Goal: Browse casually: Explore the website without a specific task or goal

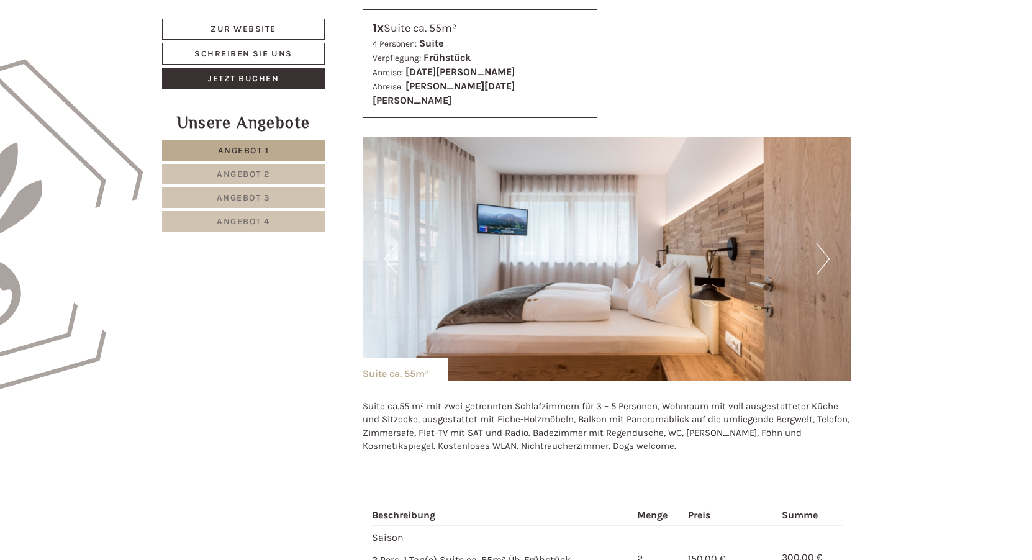
scroll to position [683, 0]
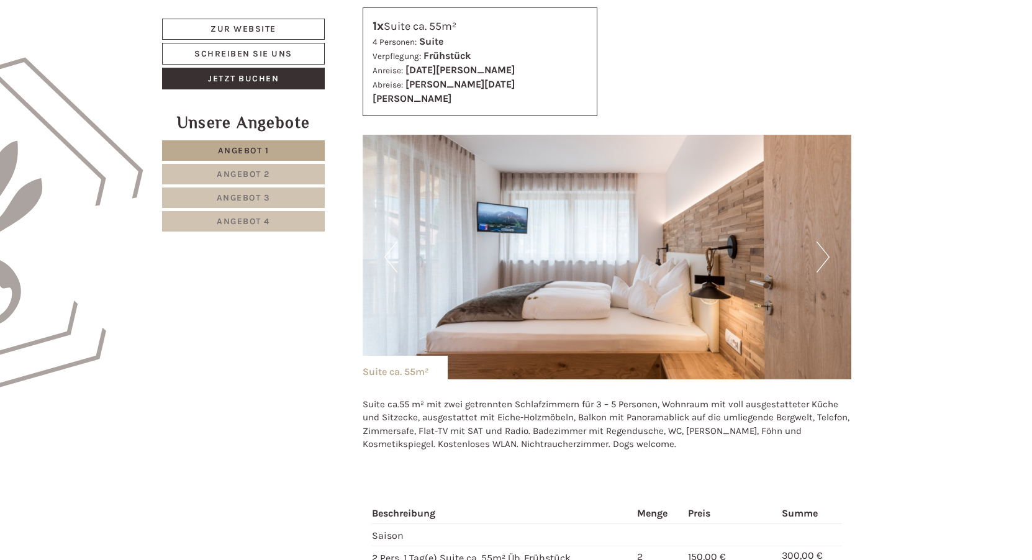
click at [830, 246] on img at bounding box center [606, 257] width 489 height 245
click at [819, 243] on button "Next" at bounding box center [822, 256] width 13 height 31
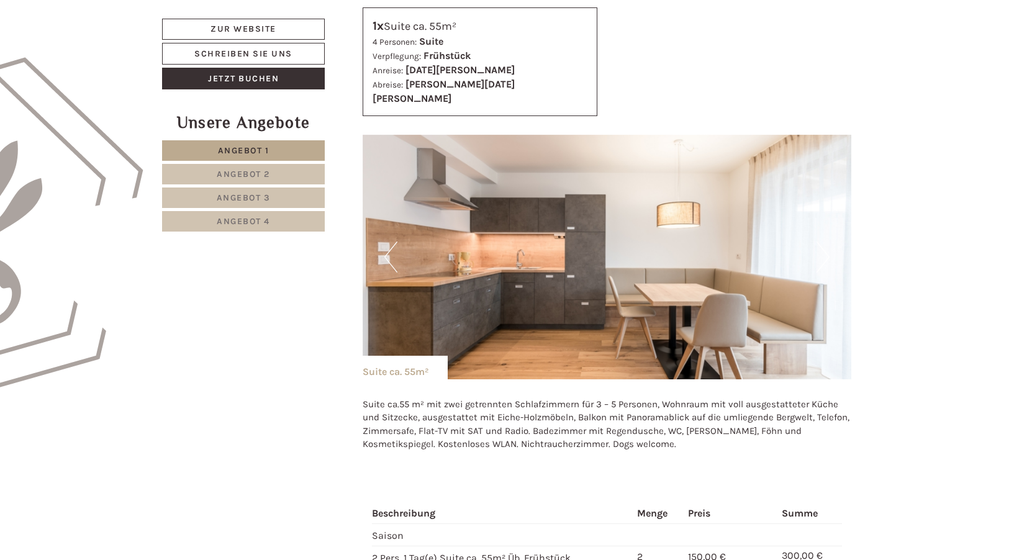
click at [819, 248] on button "Next" at bounding box center [822, 256] width 13 height 31
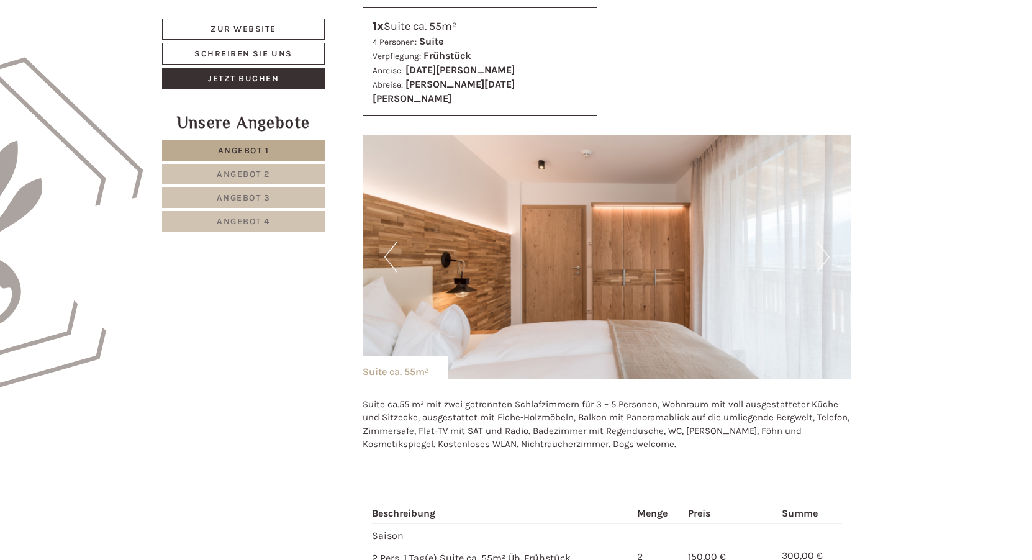
click at [821, 248] on button "Next" at bounding box center [822, 256] width 13 height 31
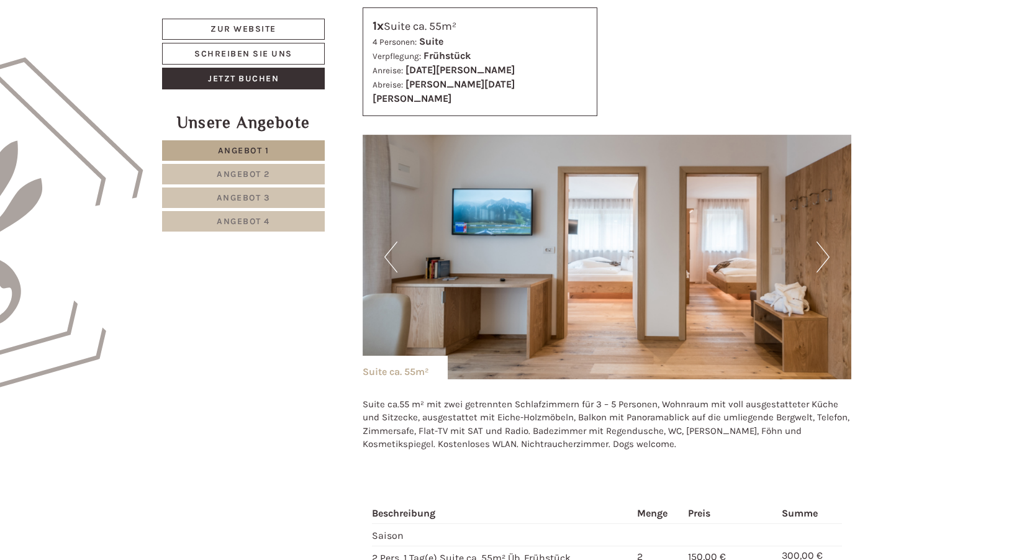
click at [821, 249] on button "Next" at bounding box center [822, 256] width 13 height 31
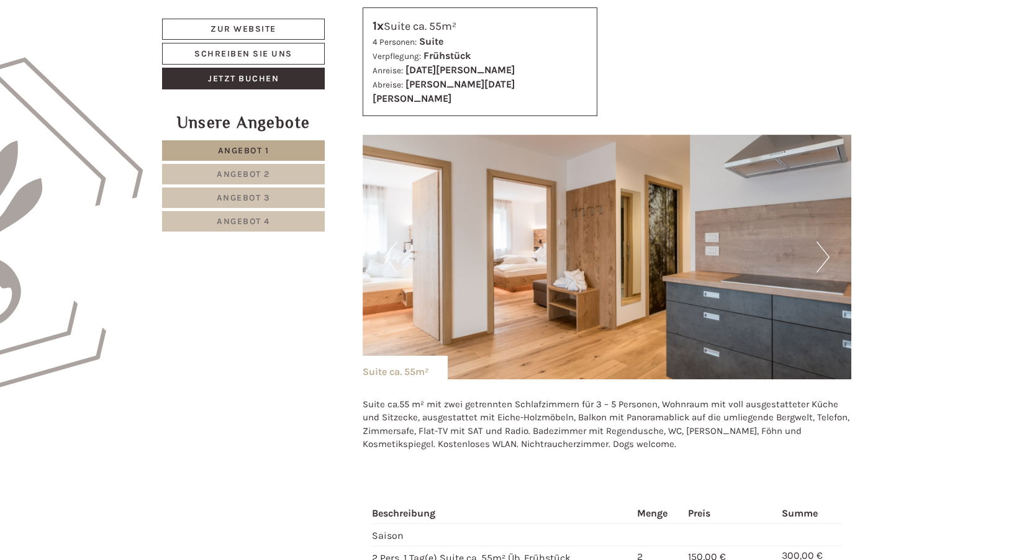
click at [822, 250] on button "Next" at bounding box center [822, 256] width 13 height 31
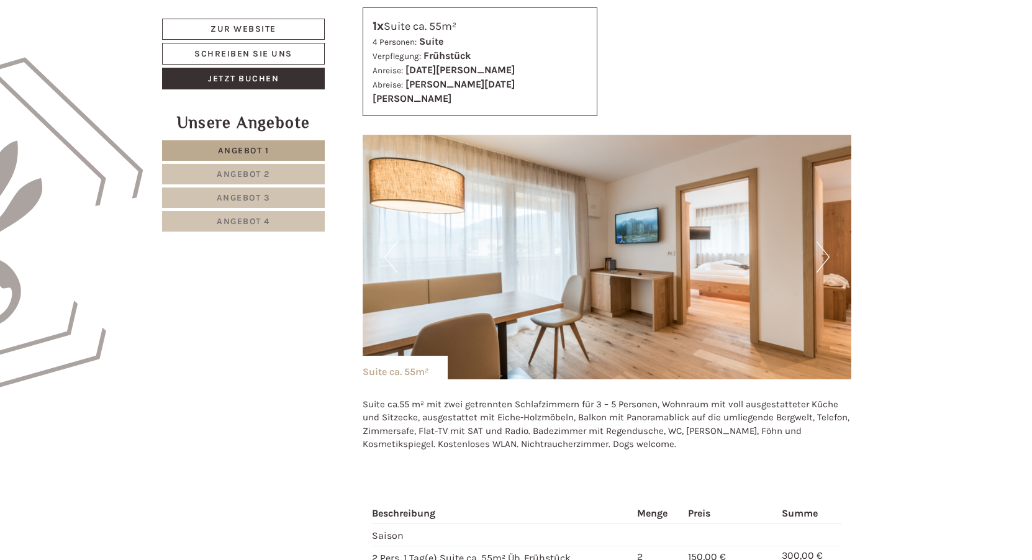
click at [822, 250] on button "Next" at bounding box center [822, 256] width 13 height 31
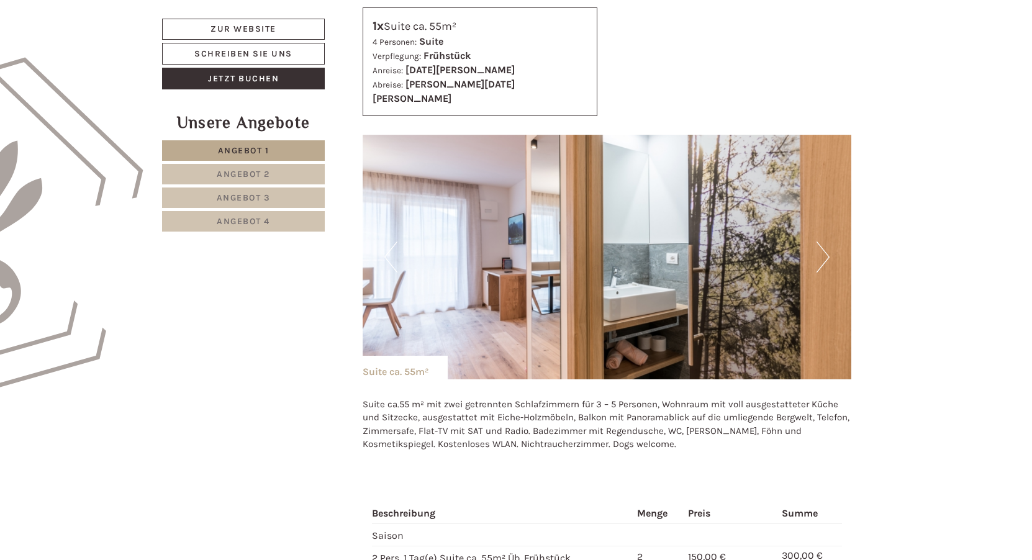
click at [829, 245] on button "Next" at bounding box center [822, 256] width 13 height 31
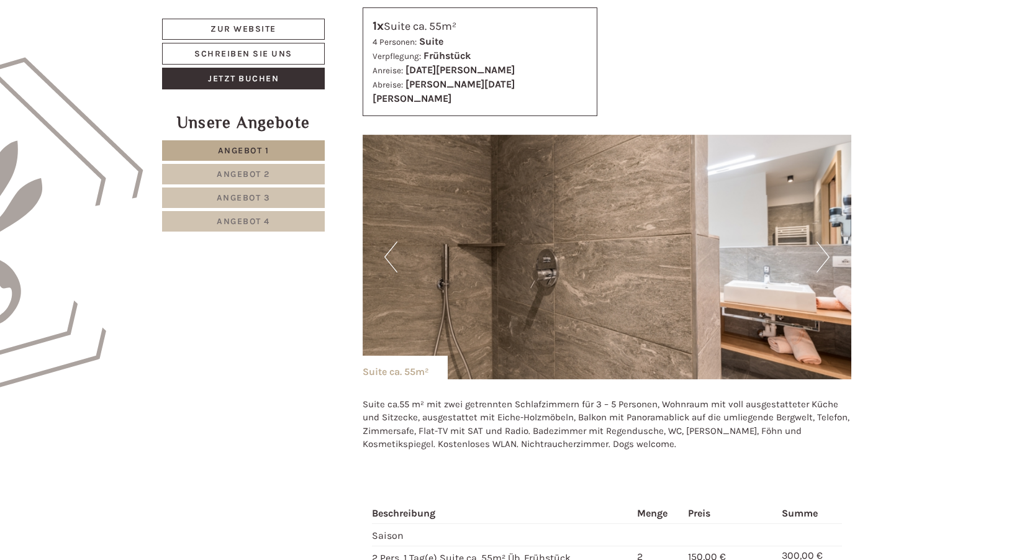
click at [829, 247] on img at bounding box center [606, 257] width 489 height 245
click at [825, 243] on button "Next" at bounding box center [822, 256] width 13 height 31
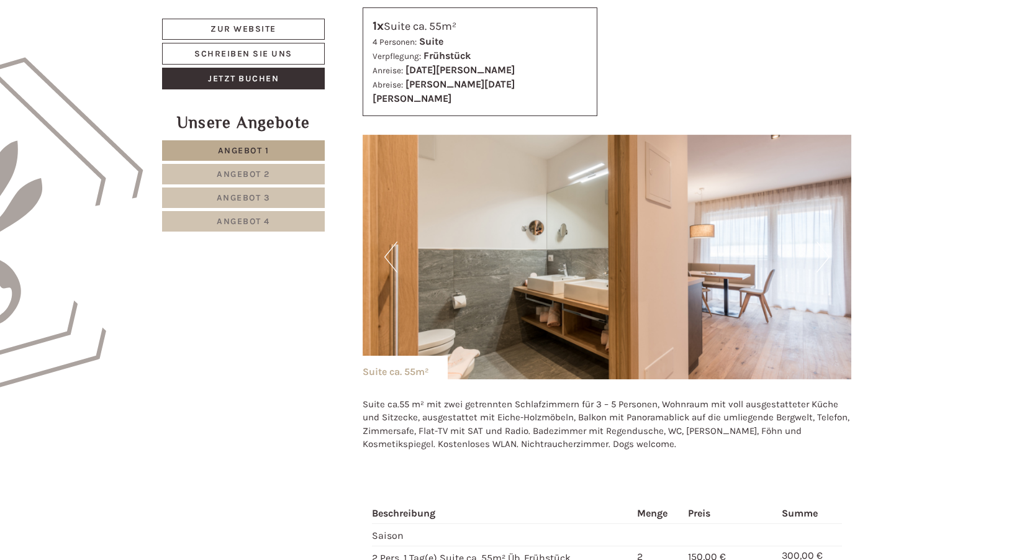
click at [825, 243] on button "Next" at bounding box center [822, 256] width 13 height 31
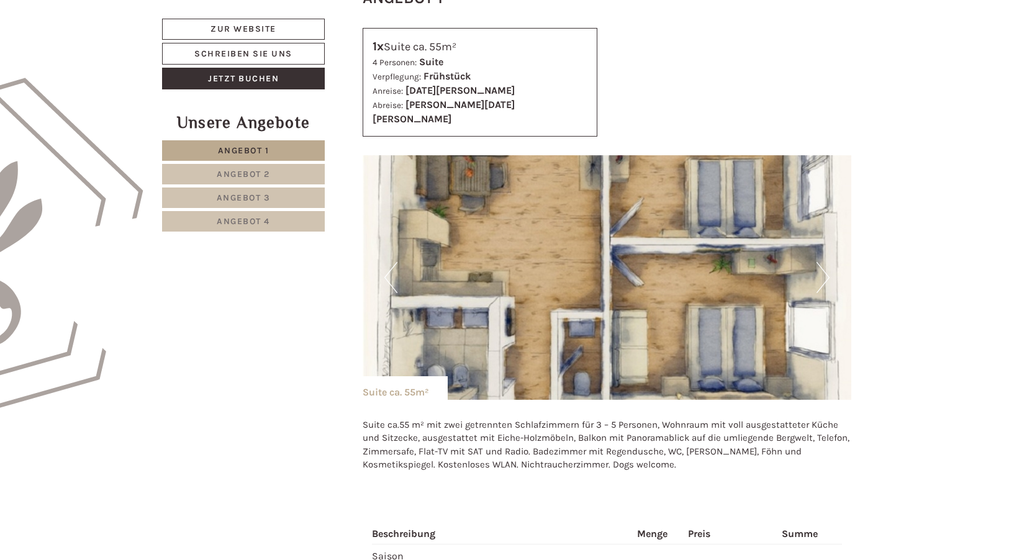
scroll to position [745, 0]
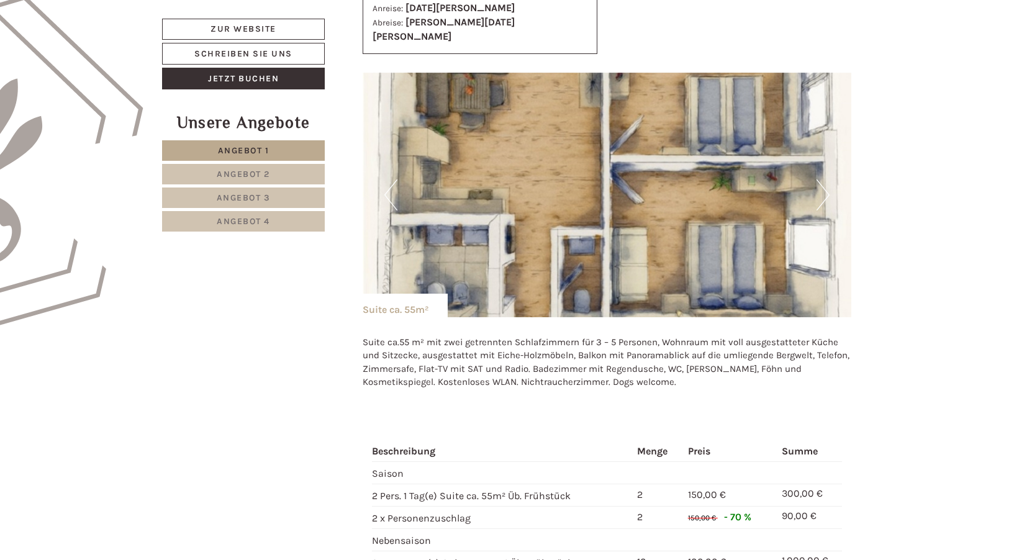
click at [825, 180] on button "Next" at bounding box center [822, 194] width 13 height 31
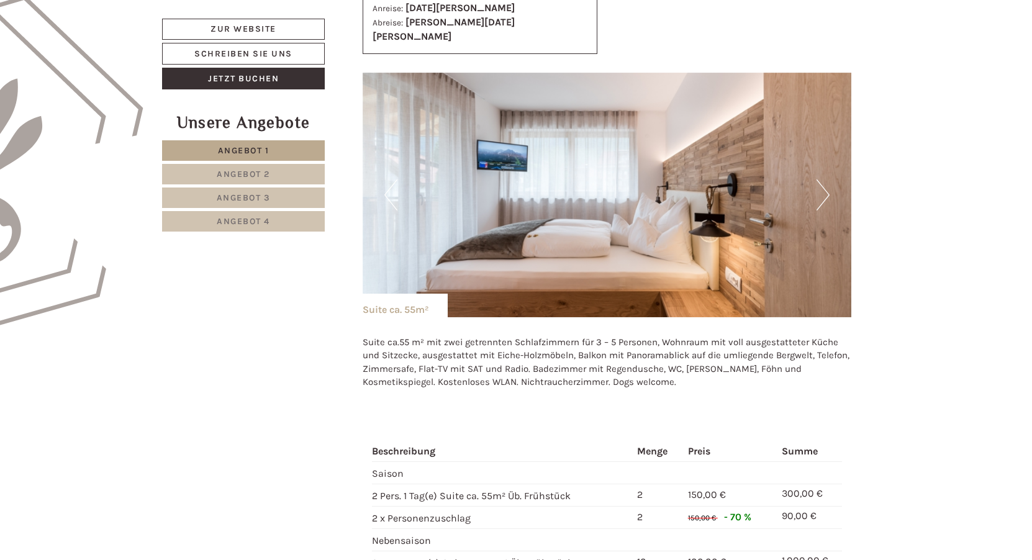
click at [390, 185] on button "Previous" at bounding box center [390, 194] width 13 height 31
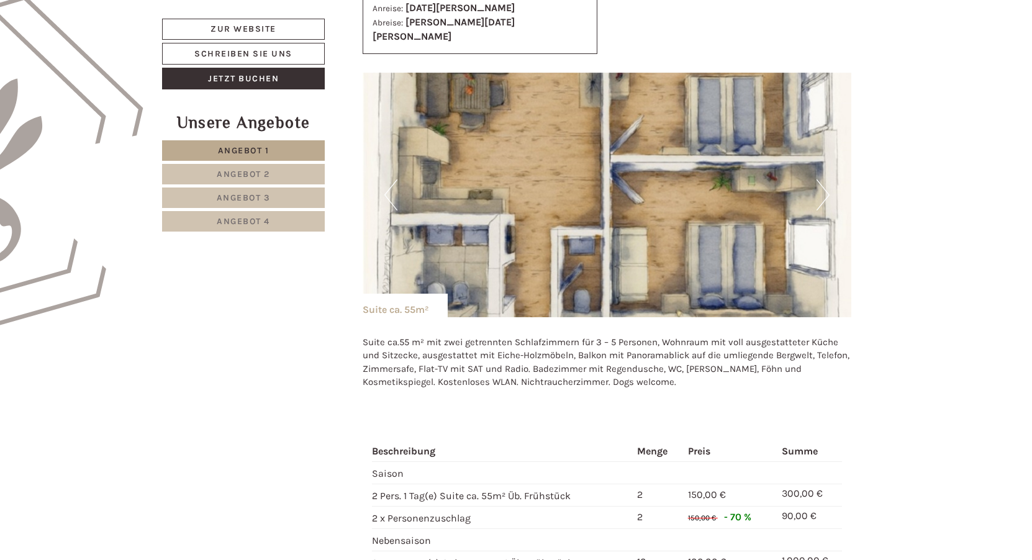
click at [390, 185] on button "Previous" at bounding box center [390, 194] width 13 height 31
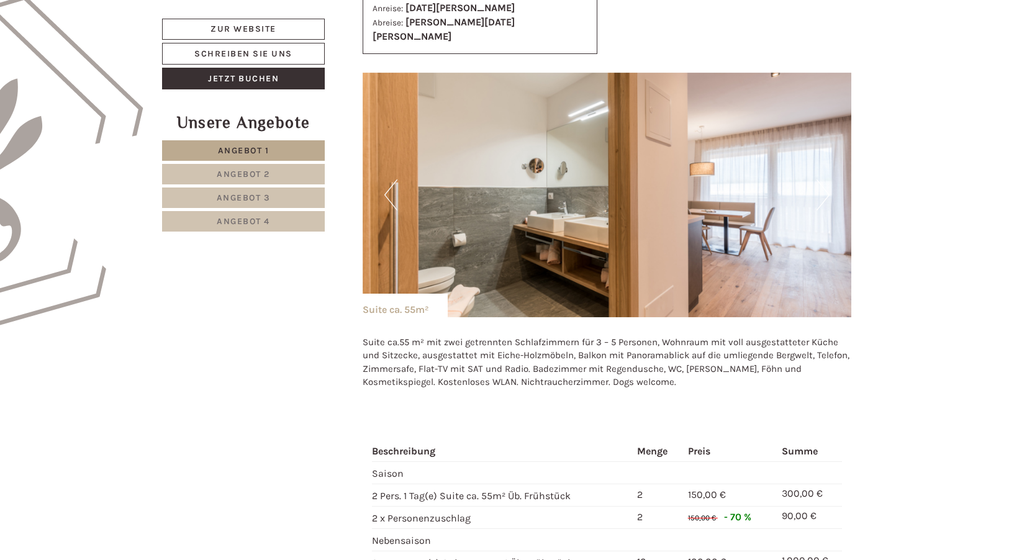
click at [389, 184] on button "Previous" at bounding box center [390, 194] width 13 height 31
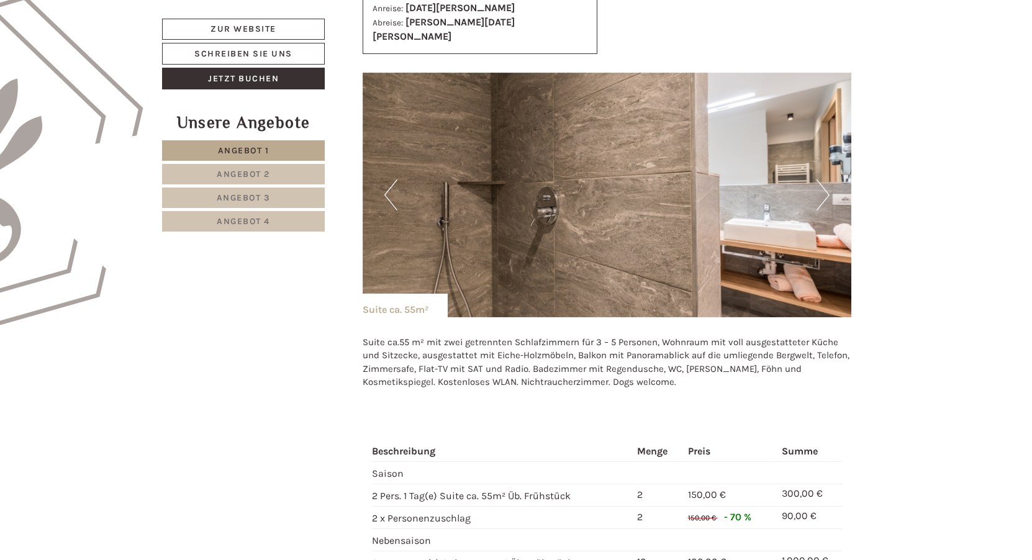
click at [391, 181] on button "Previous" at bounding box center [390, 194] width 13 height 31
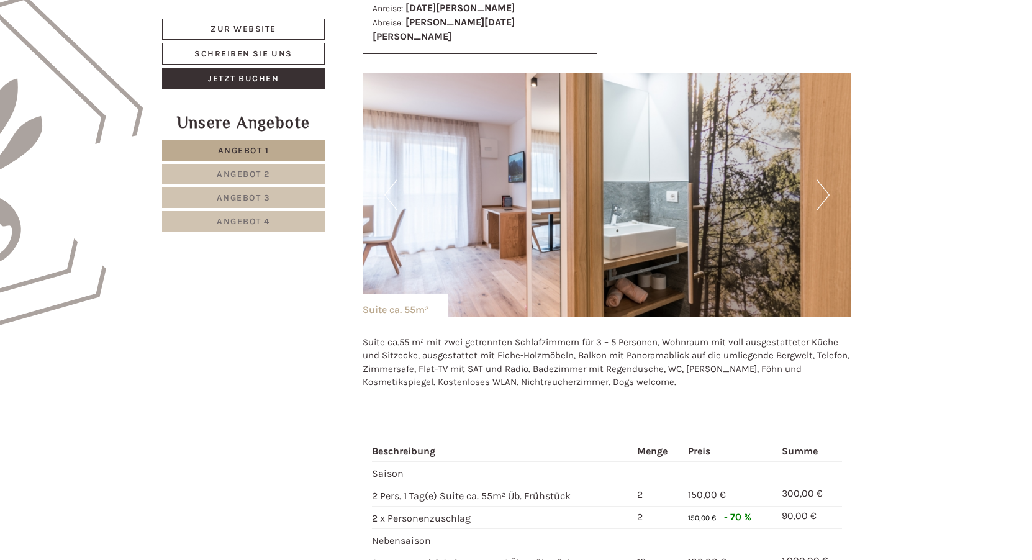
click at [395, 181] on button "Previous" at bounding box center [390, 194] width 13 height 31
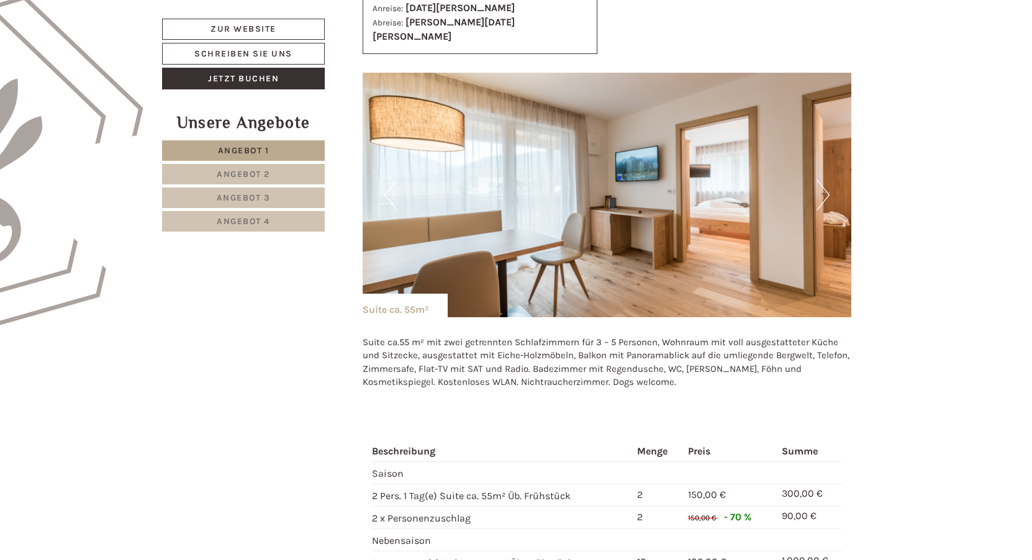
click at [395, 182] on button "Previous" at bounding box center [390, 194] width 13 height 31
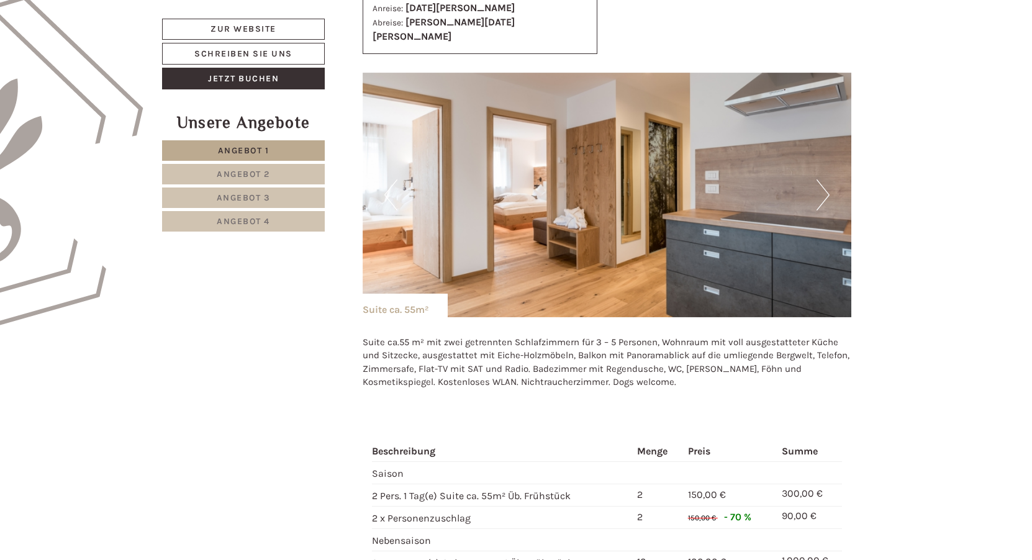
click at [395, 182] on button "Previous" at bounding box center [390, 194] width 13 height 31
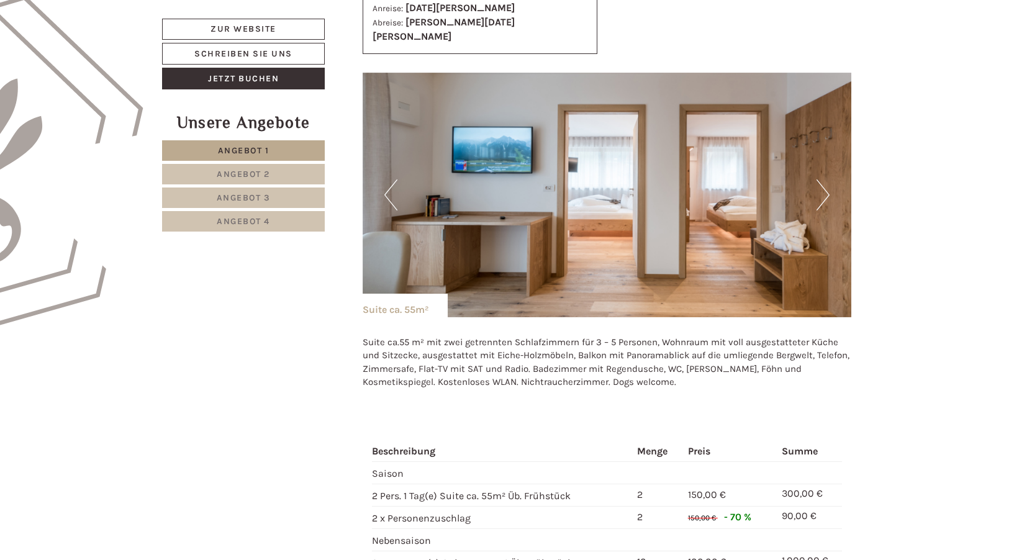
click at [395, 182] on button "Previous" at bounding box center [390, 194] width 13 height 31
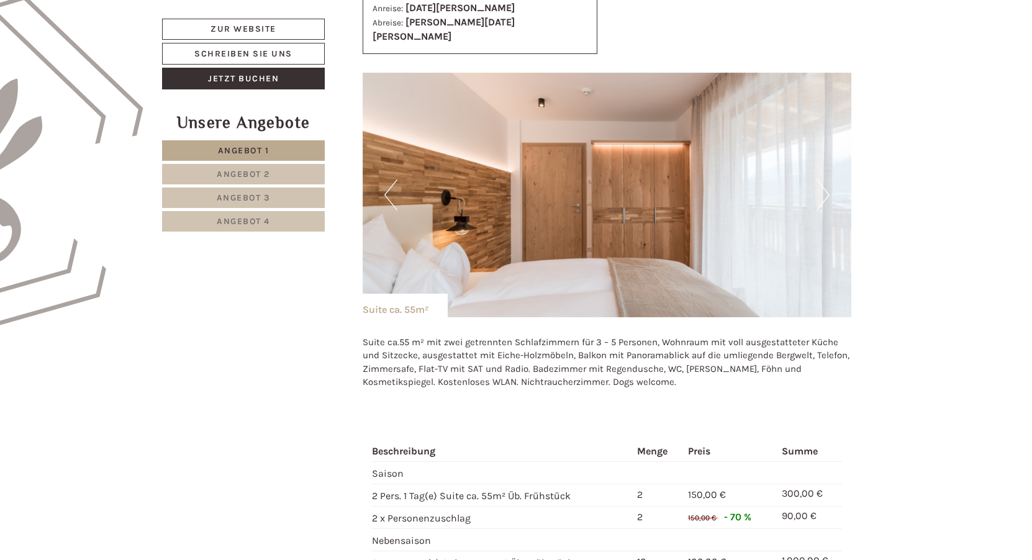
click at [395, 182] on button "Previous" at bounding box center [390, 194] width 13 height 31
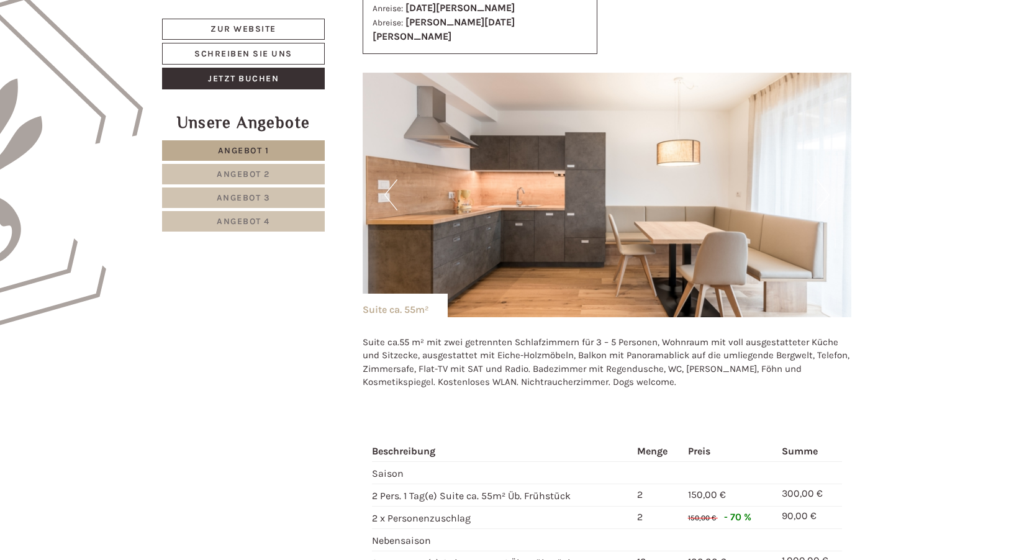
click at [395, 182] on button "Previous" at bounding box center [390, 194] width 13 height 31
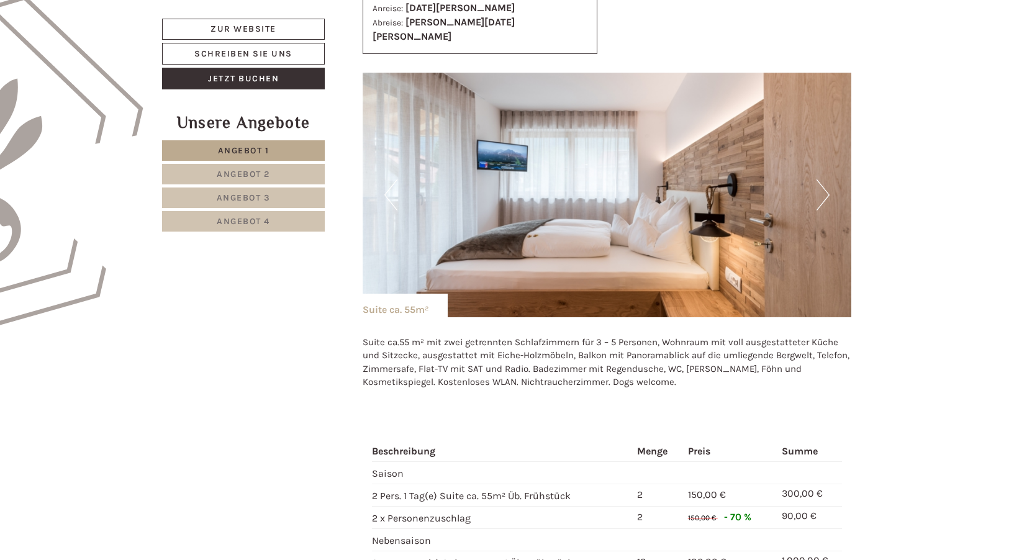
click at [395, 182] on button "Previous" at bounding box center [390, 194] width 13 height 31
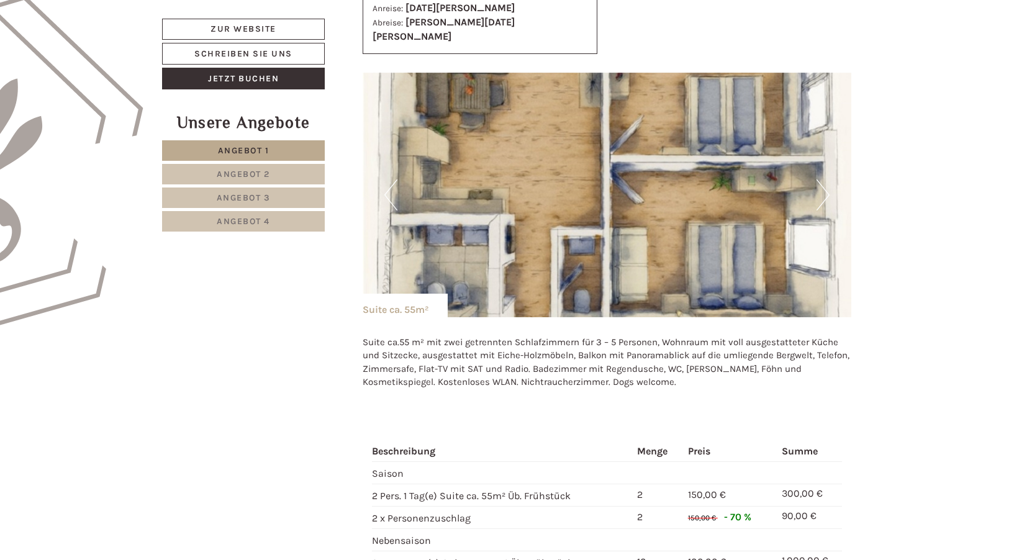
click at [825, 181] on button "Next" at bounding box center [822, 194] width 13 height 31
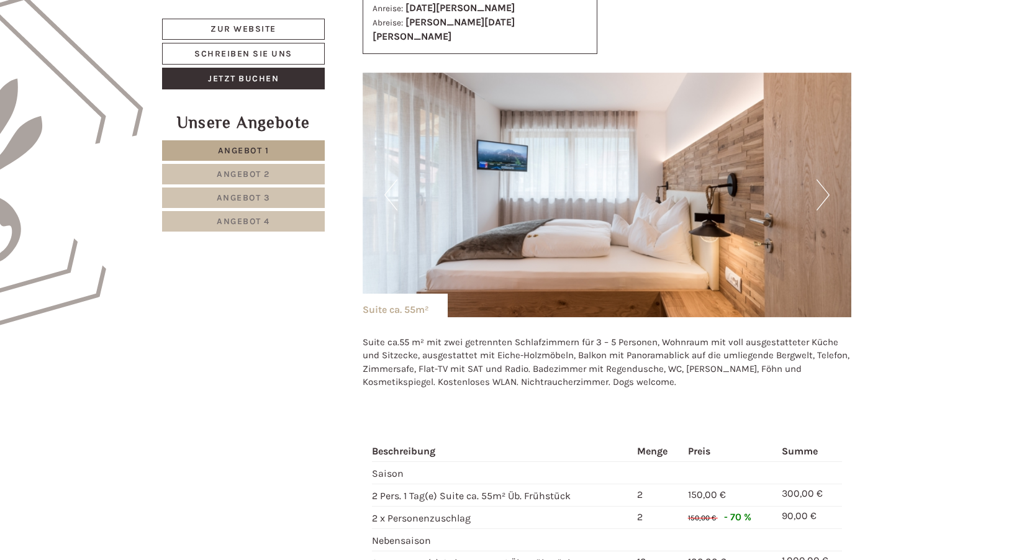
click at [825, 181] on button "Next" at bounding box center [822, 194] width 13 height 31
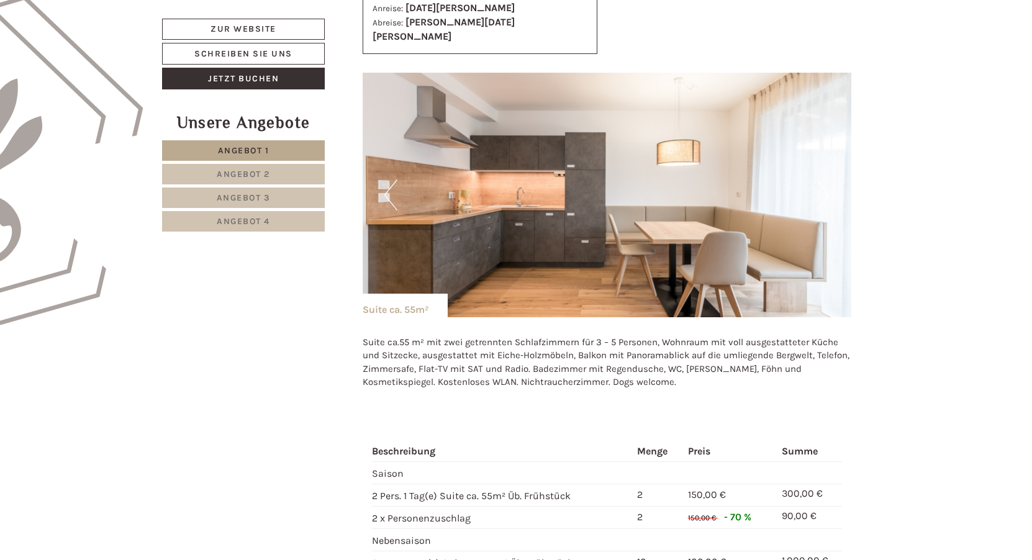
click at [397, 182] on img at bounding box center [606, 195] width 489 height 245
click at [387, 184] on button "Previous" at bounding box center [390, 194] width 13 height 31
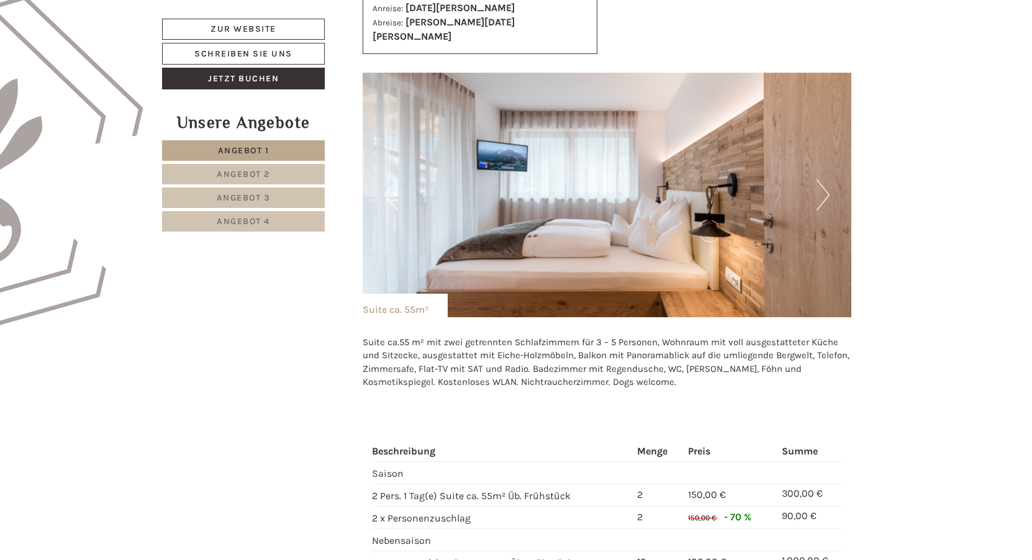
click at [386, 186] on button "Previous" at bounding box center [390, 194] width 13 height 31
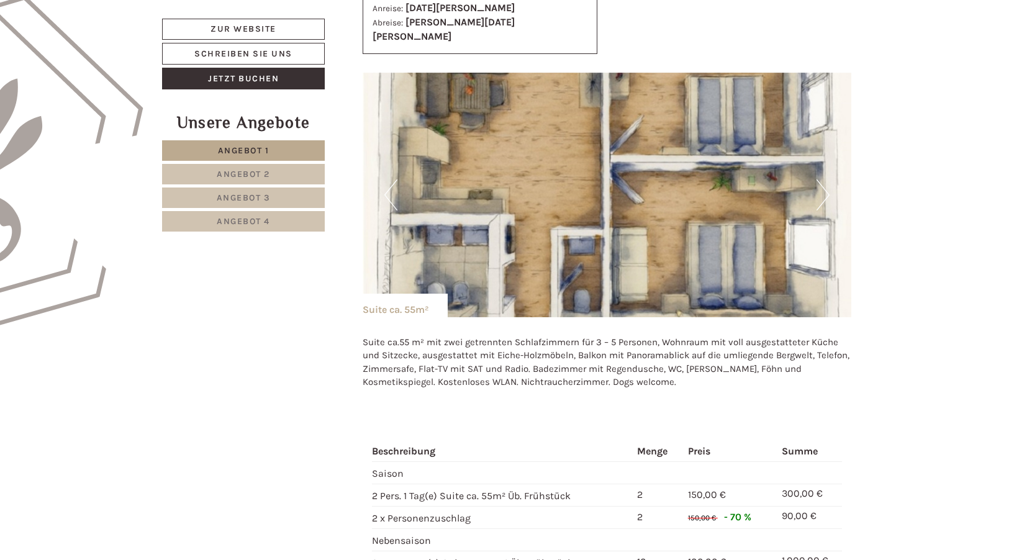
click at [386, 186] on button "Previous" at bounding box center [390, 194] width 13 height 31
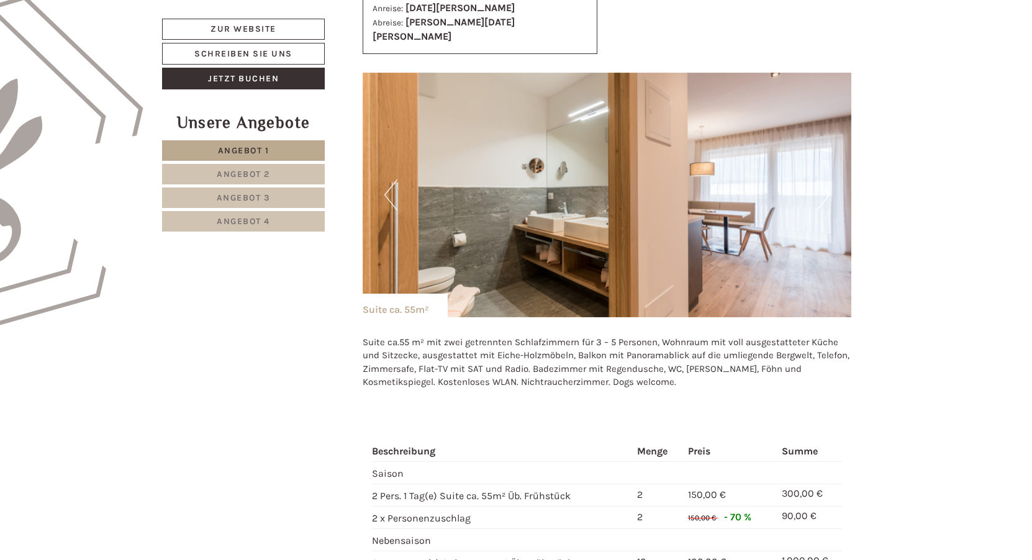
click at [386, 184] on button "Previous" at bounding box center [390, 194] width 13 height 31
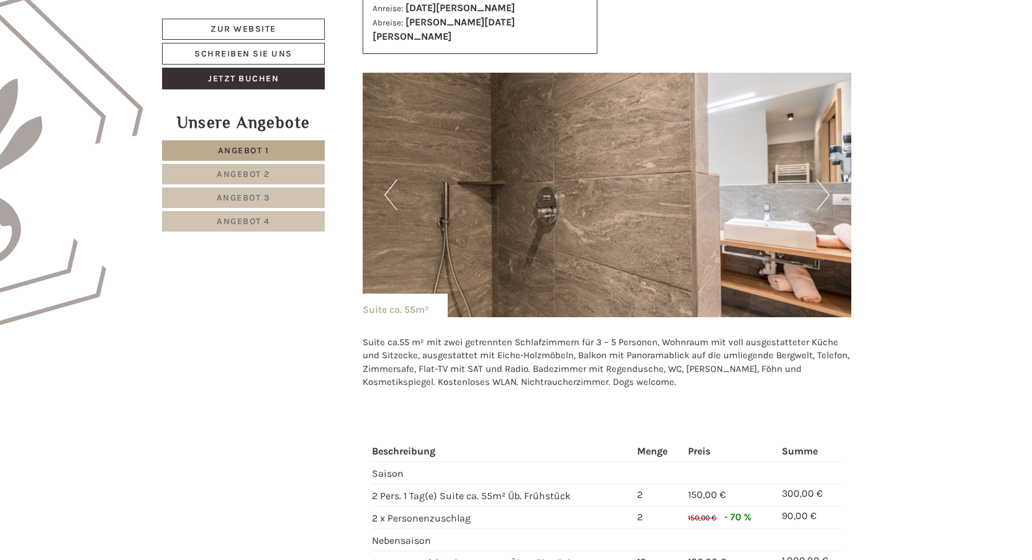
click at [386, 184] on button "Previous" at bounding box center [390, 194] width 13 height 31
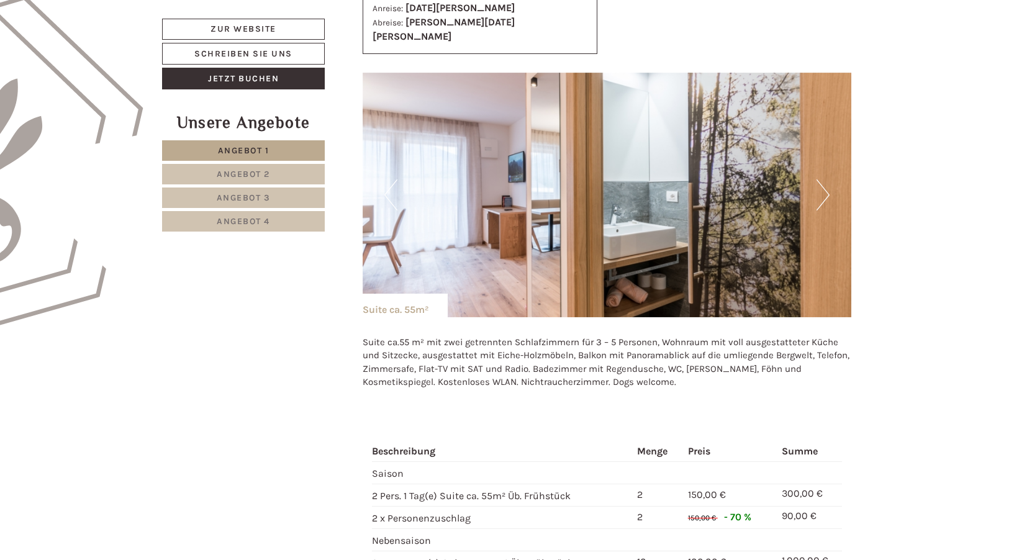
click at [386, 184] on button "Previous" at bounding box center [390, 194] width 13 height 31
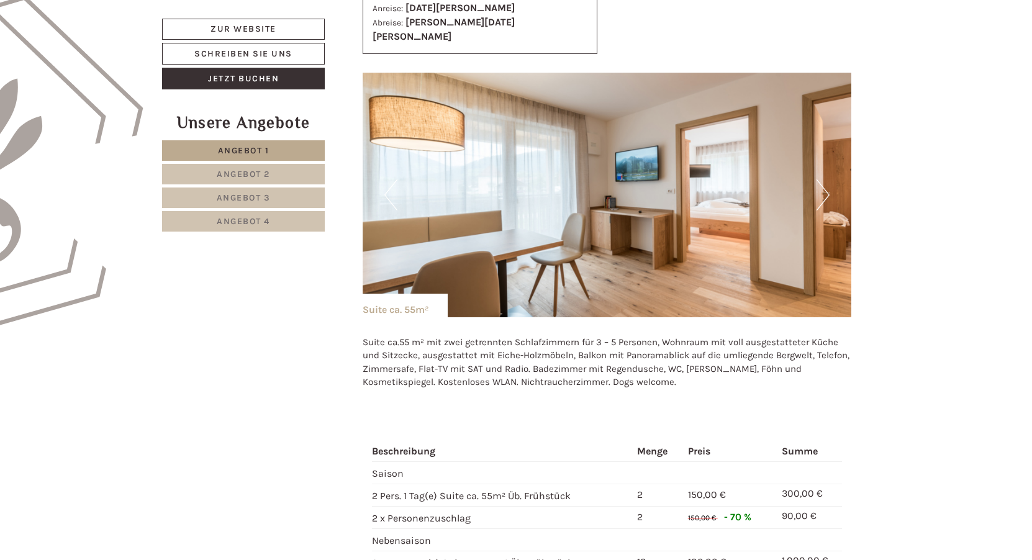
click at [386, 184] on button "Previous" at bounding box center [390, 194] width 13 height 31
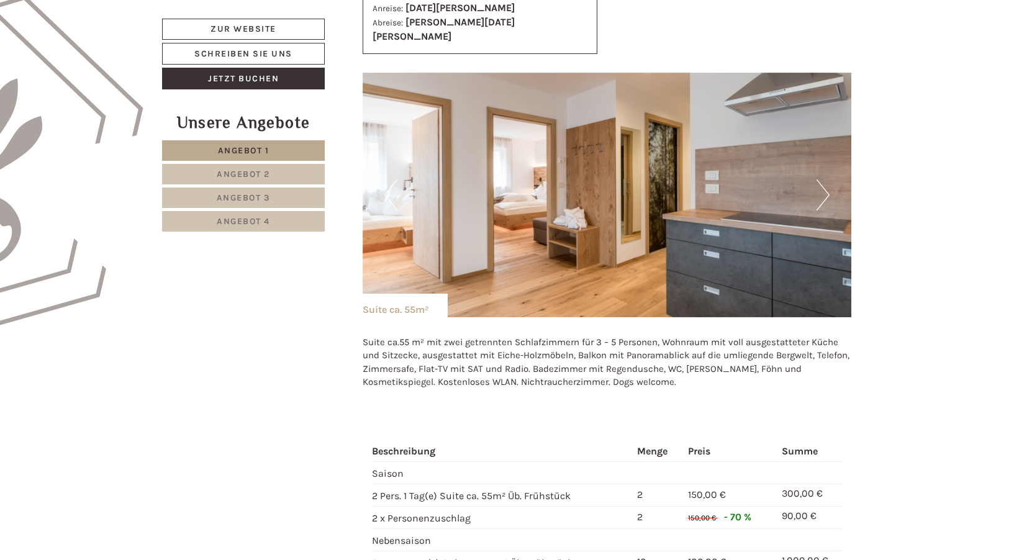
click at [390, 190] on button "Previous" at bounding box center [390, 194] width 13 height 31
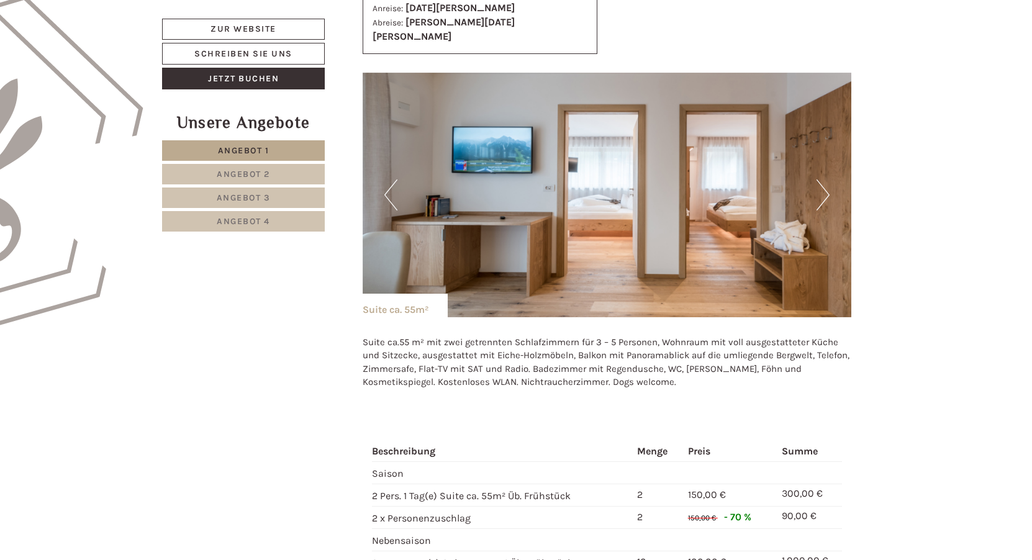
click at [390, 190] on button "Previous" at bounding box center [390, 194] width 13 height 31
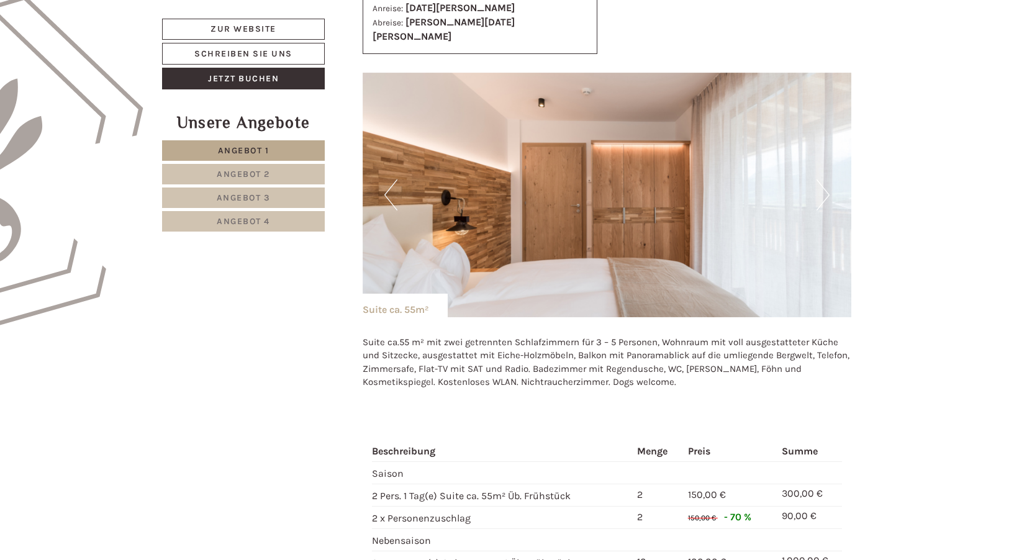
click at [390, 190] on button "Previous" at bounding box center [390, 194] width 13 height 31
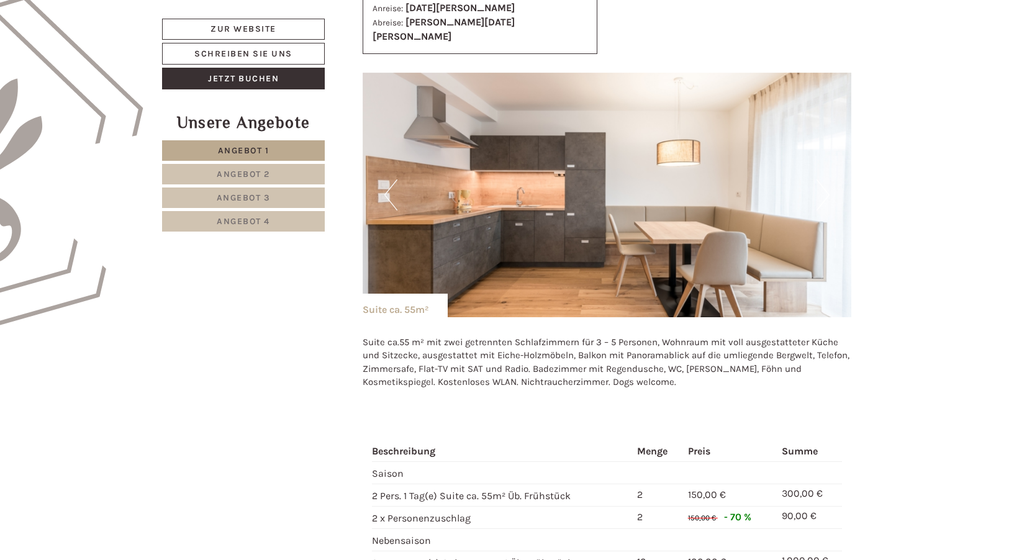
click at [393, 183] on button "Previous" at bounding box center [390, 194] width 13 height 31
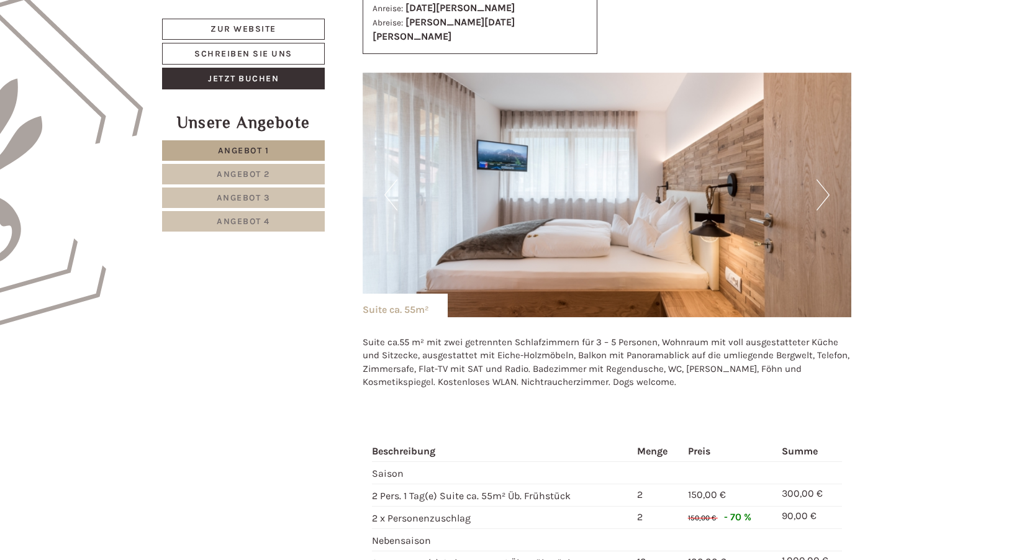
click at [385, 188] on button "Previous" at bounding box center [390, 194] width 13 height 31
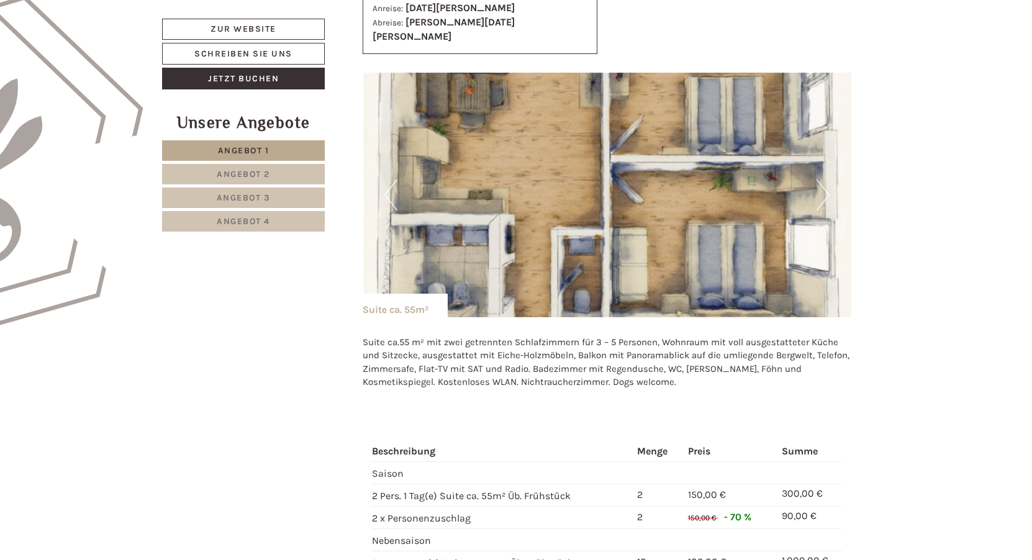
click at [826, 184] on button "Next" at bounding box center [822, 194] width 13 height 31
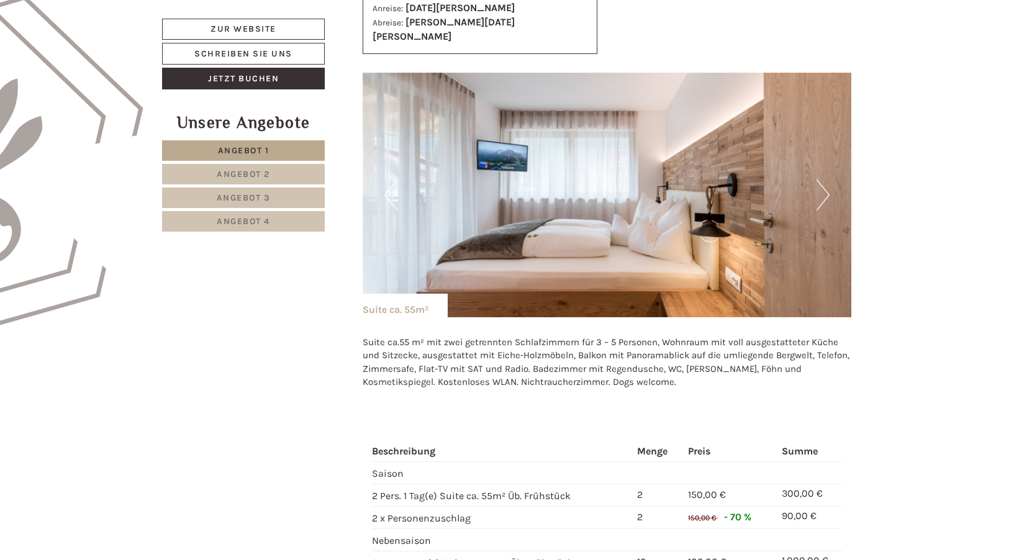
click at [826, 184] on button "Next" at bounding box center [822, 194] width 13 height 31
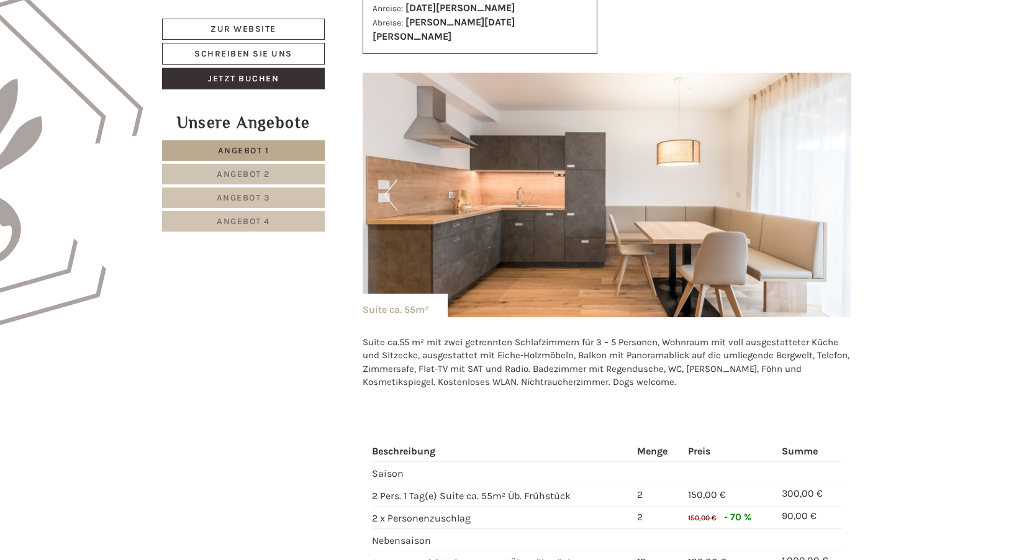
click at [388, 179] on button "Previous" at bounding box center [390, 194] width 13 height 31
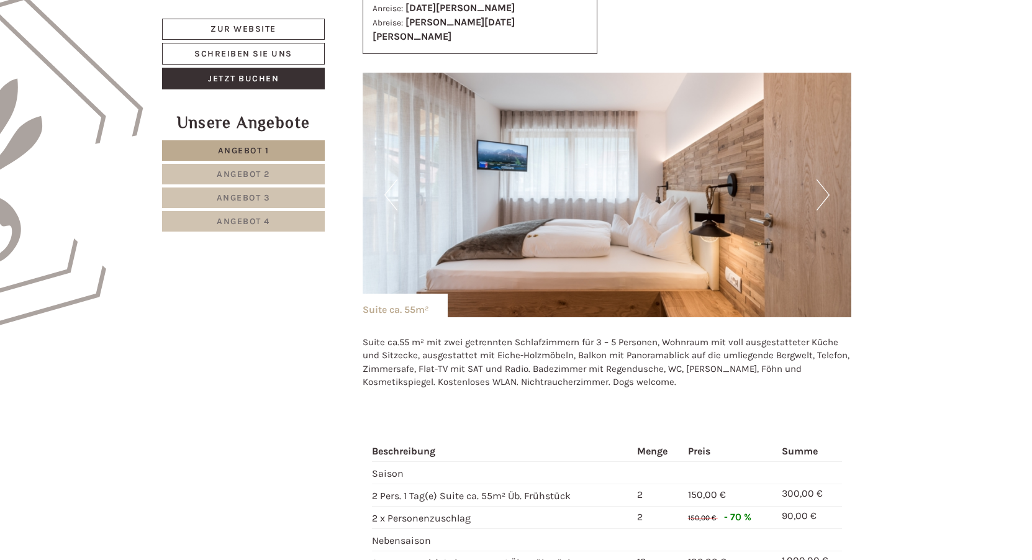
click at [824, 181] on button "Next" at bounding box center [822, 194] width 13 height 31
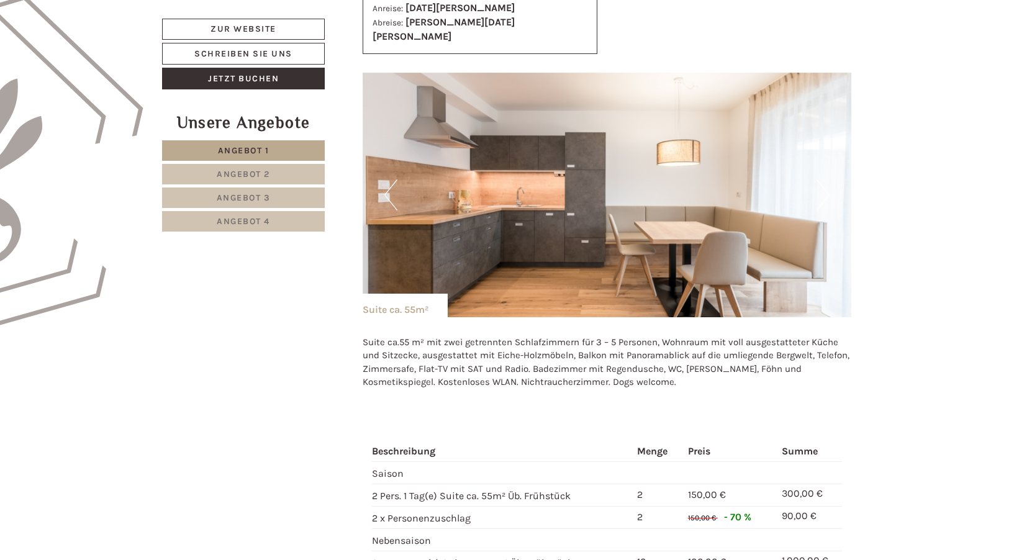
click at [392, 185] on button "Previous" at bounding box center [390, 194] width 13 height 31
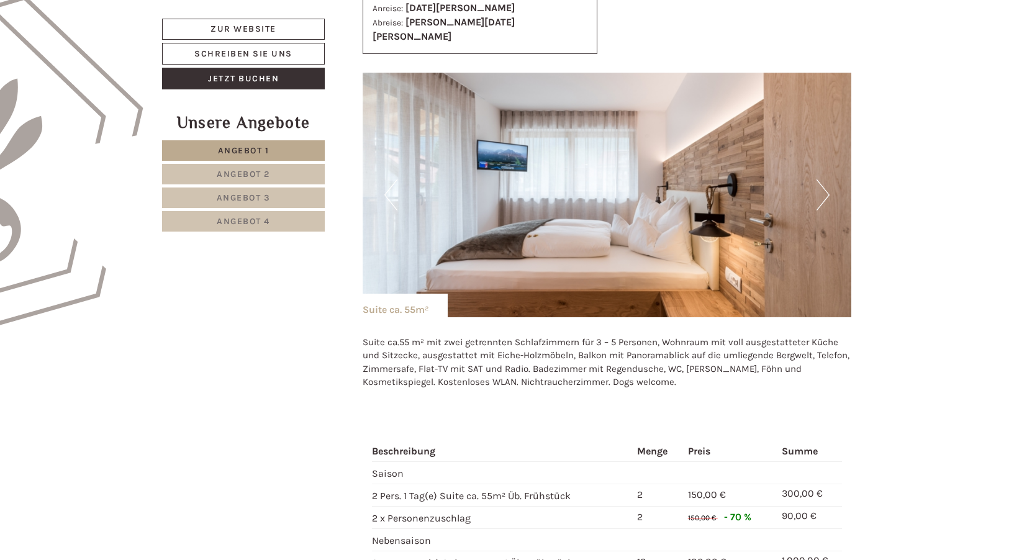
click at [392, 185] on button "Previous" at bounding box center [390, 194] width 13 height 31
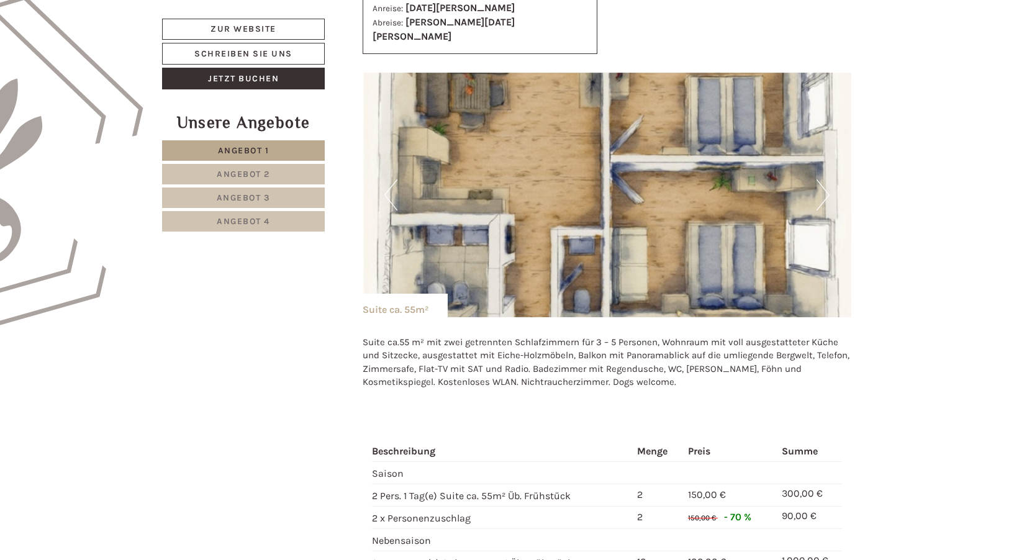
click at [392, 185] on button "Previous" at bounding box center [390, 194] width 13 height 31
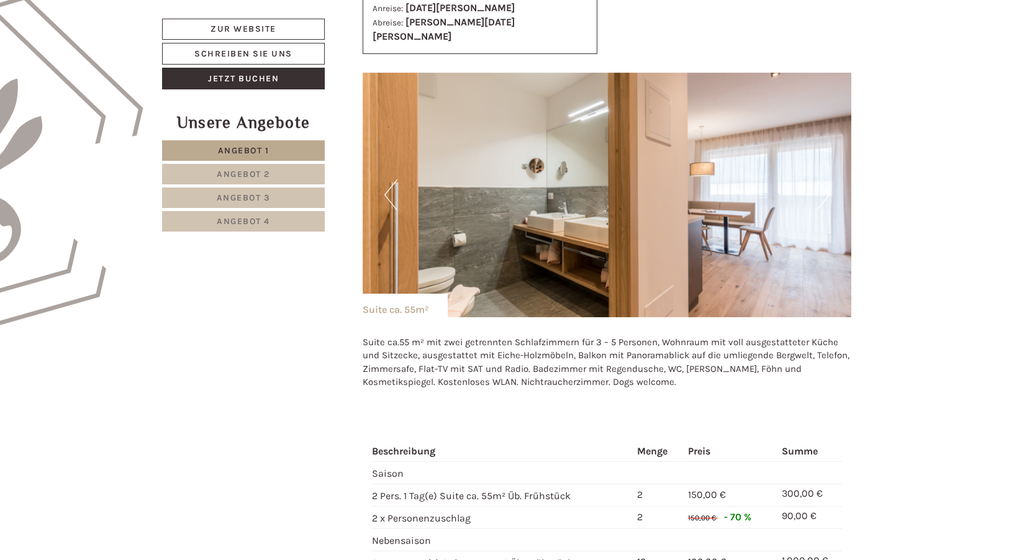
click at [392, 185] on button "Previous" at bounding box center [390, 194] width 13 height 31
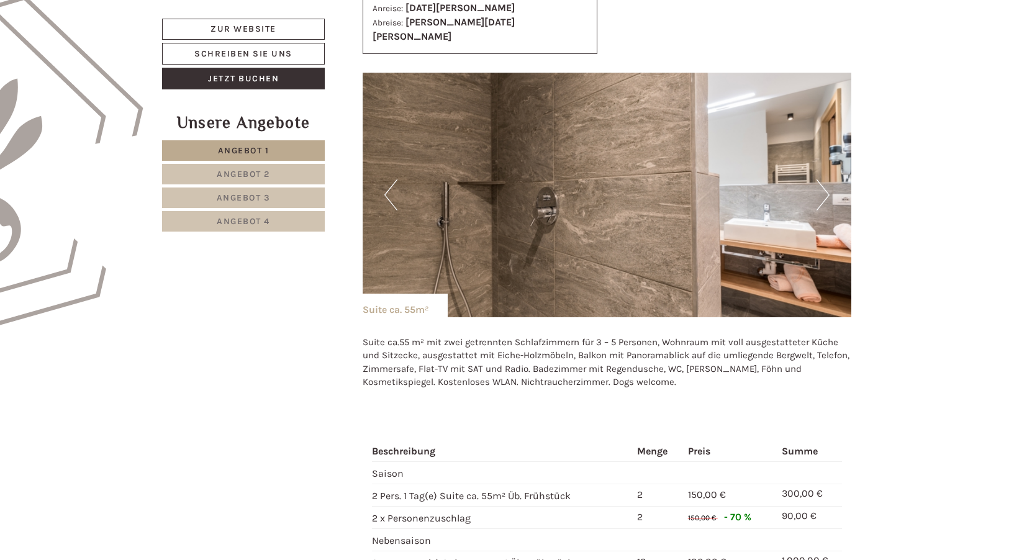
click at [392, 185] on button "Previous" at bounding box center [390, 194] width 13 height 31
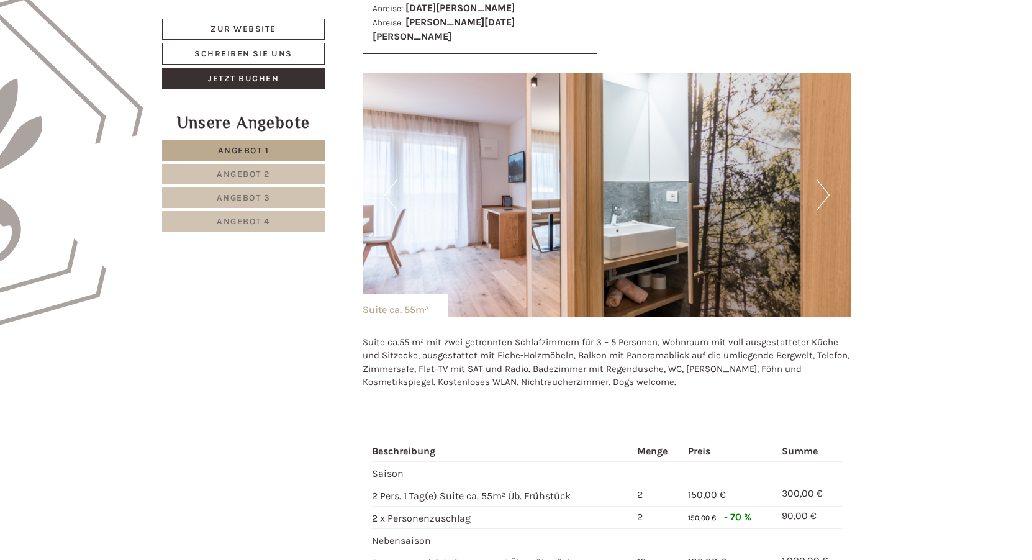
click at [392, 185] on button "Previous" at bounding box center [390, 194] width 13 height 31
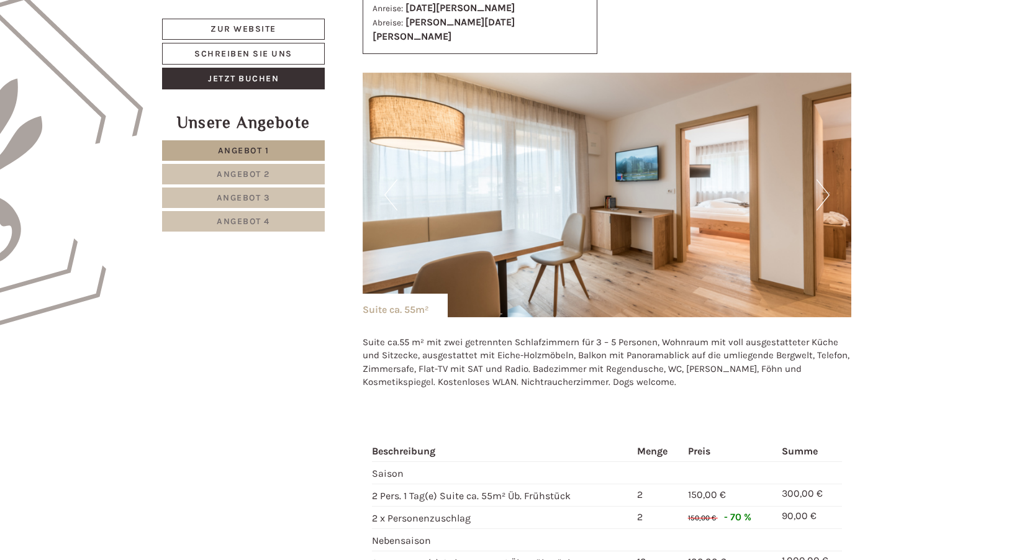
click at [392, 185] on button "Previous" at bounding box center [390, 194] width 13 height 31
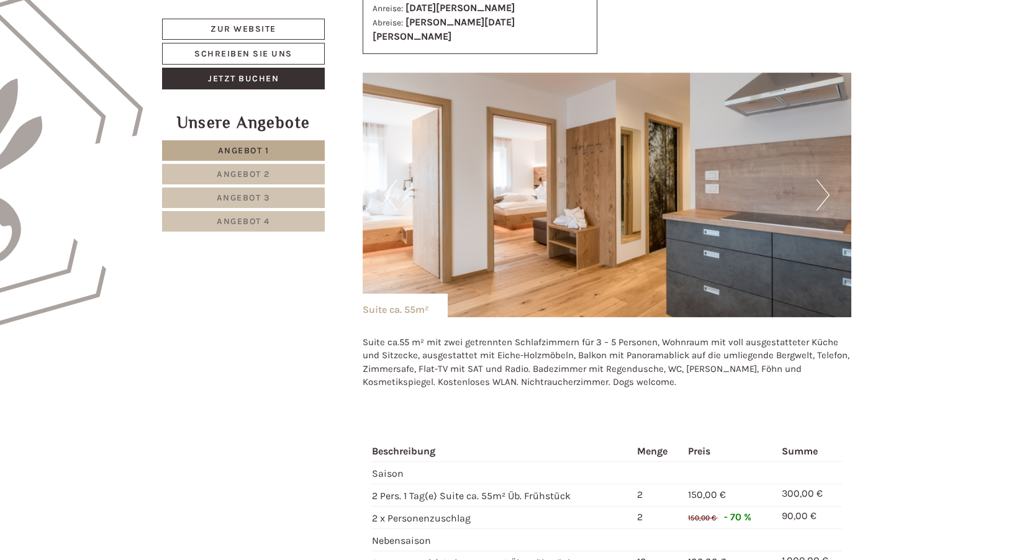
click at [392, 185] on button "Previous" at bounding box center [390, 194] width 13 height 31
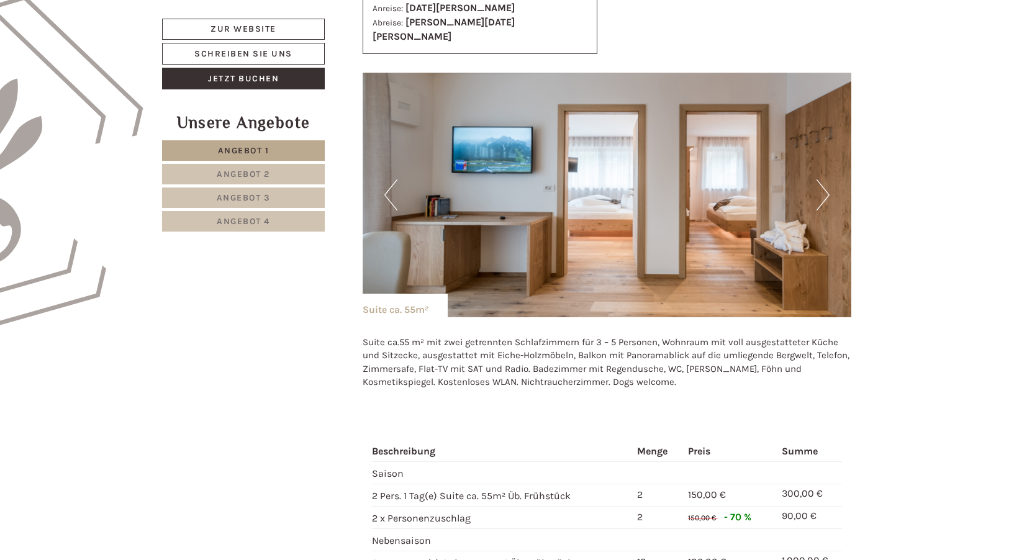
click at [390, 185] on button "Previous" at bounding box center [390, 194] width 13 height 31
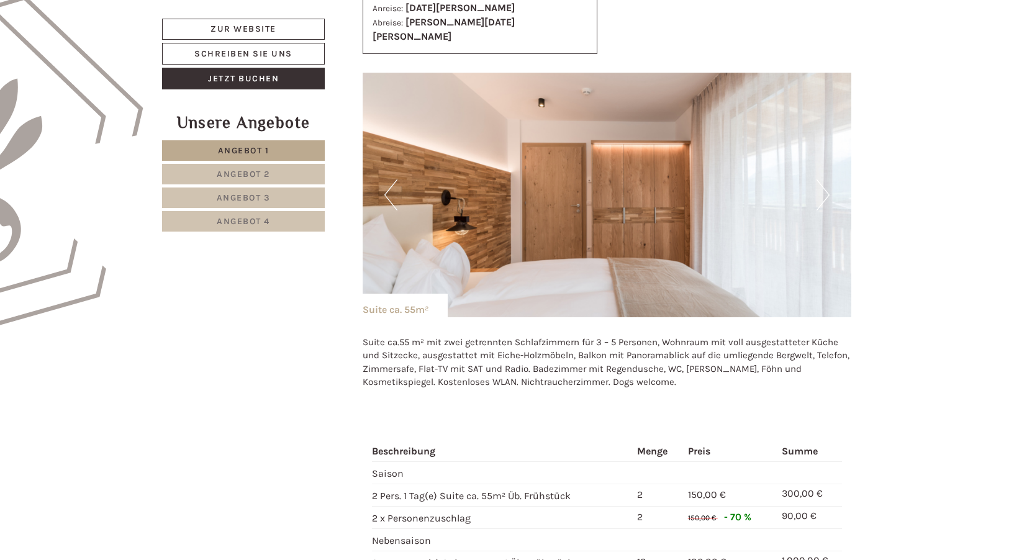
click at [384, 179] on button "Previous" at bounding box center [390, 194] width 13 height 31
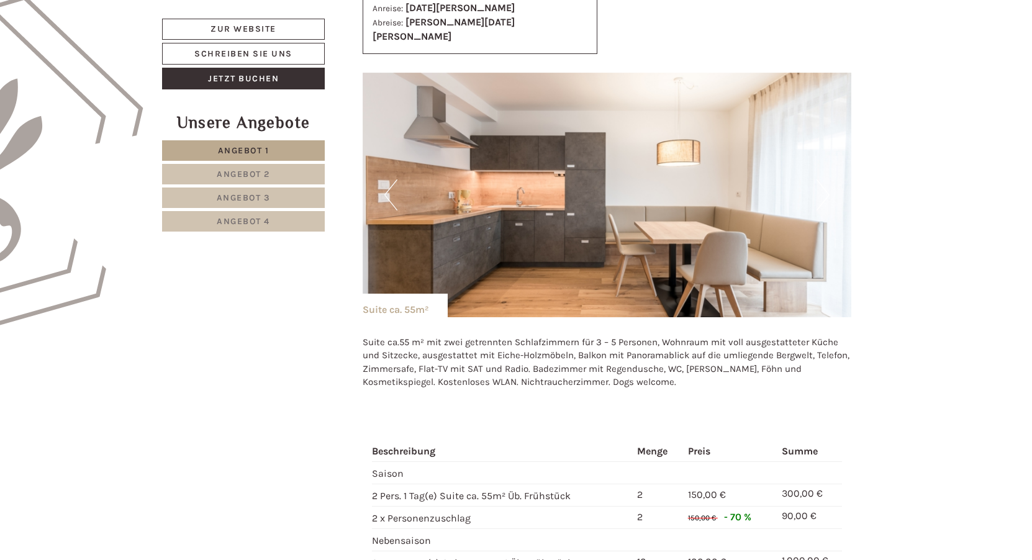
click at [384, 179] on button "Previous" at bounding box center [390, 194] width 13 height 31
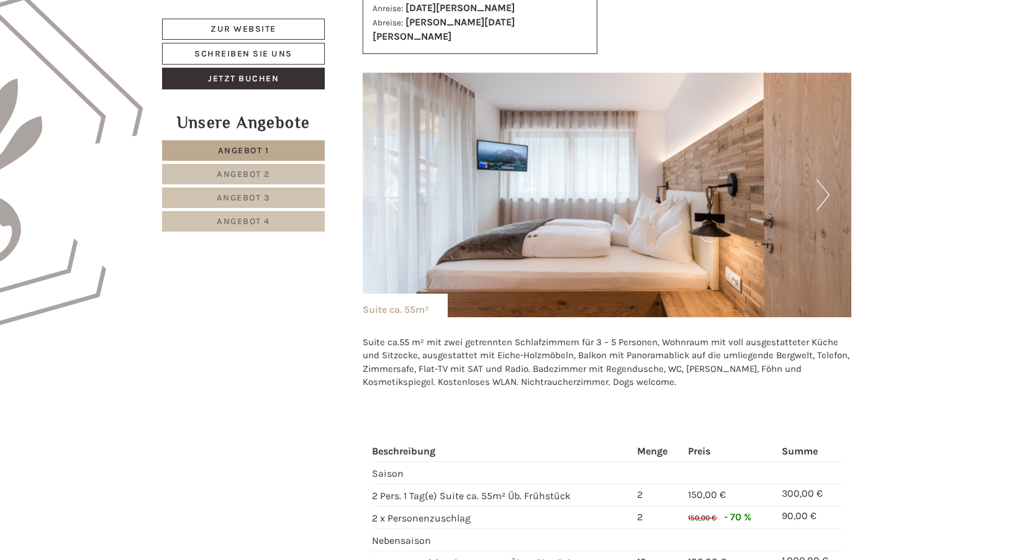
click at [384, 179] on button "Previous" at bounding box center [390, 194] width 13 height 31
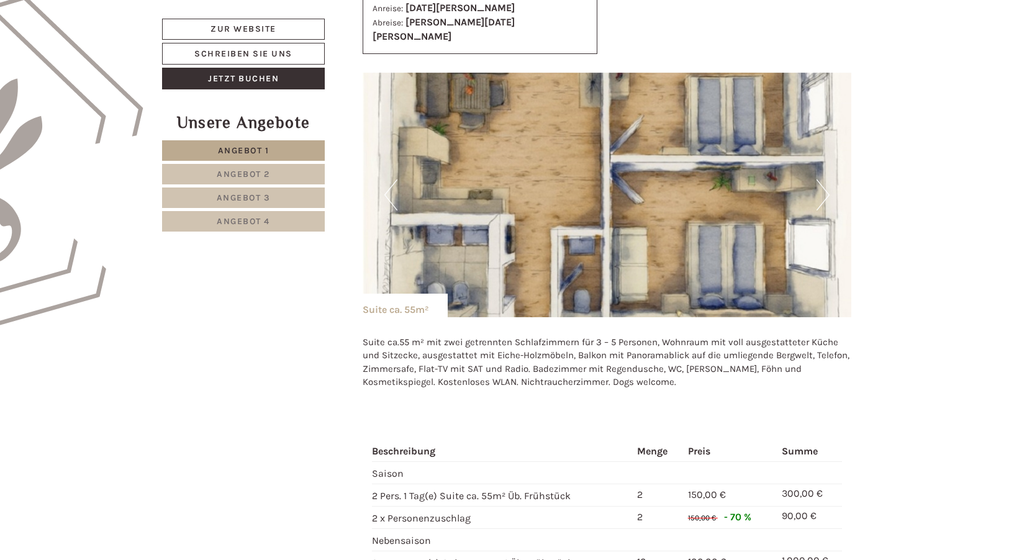
click at [821, 179] on button "Next" at bounding box center [822, 194] width 13 height 31
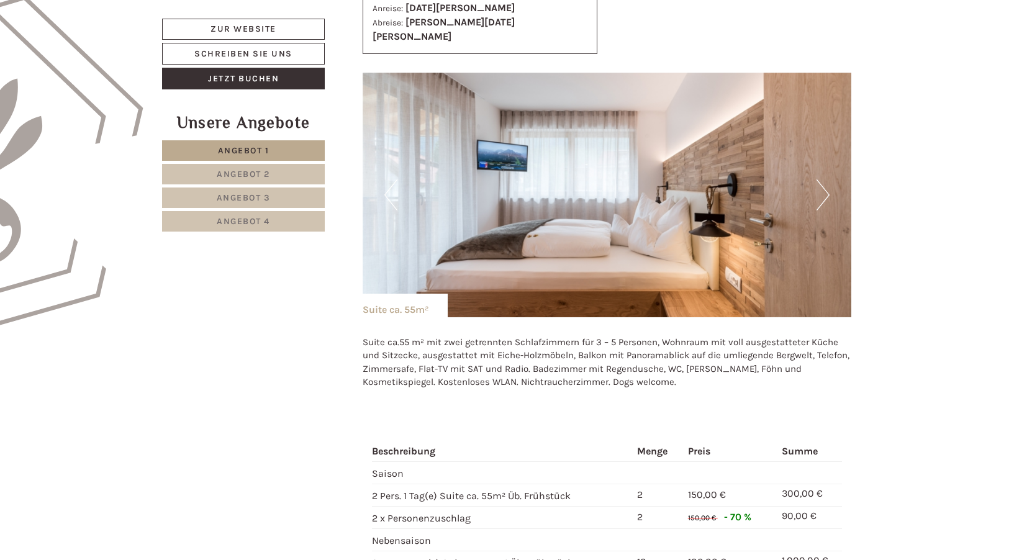
click at [821, 179] on button "Next" at bounding box center [822, 194] width 13 height 31
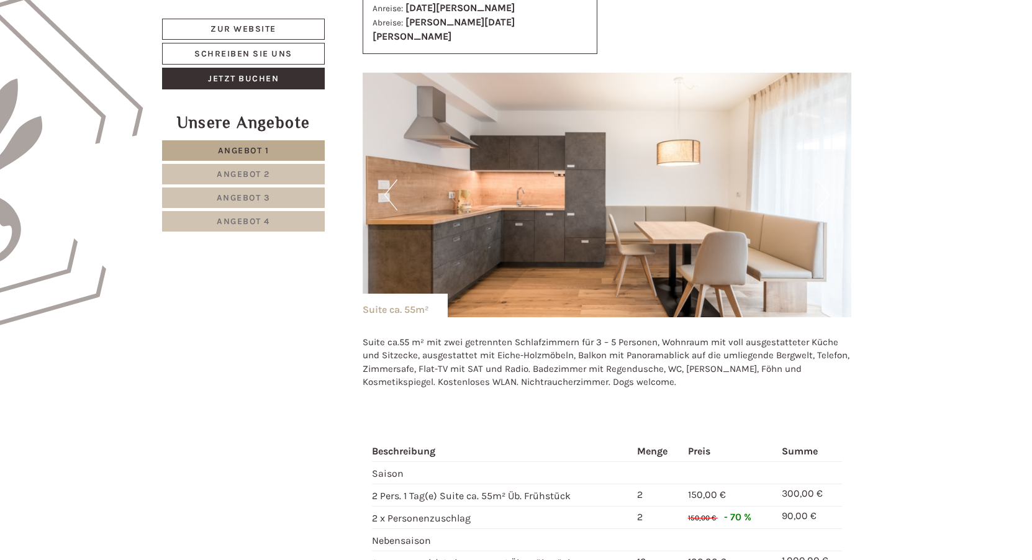
click at [821, 179] on button "Next" at bounding box center [822, 194] width 13 height 31
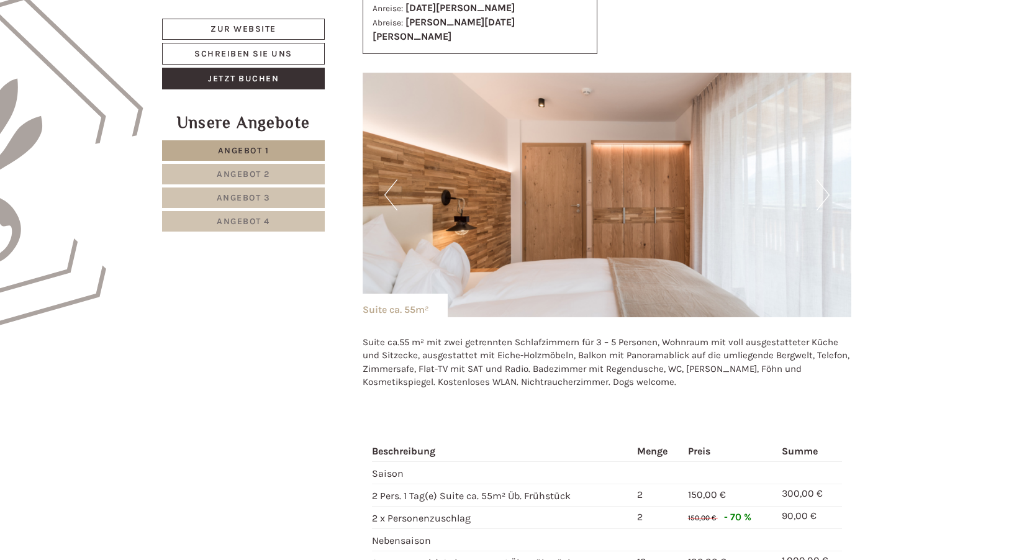
click at [814, 192] on img at bounding box center [606, 195] width 489 height 245
click at [830, 178] on img at bounding box center [606, 195] width 489 height 245
click at [825, 179] on button "Next" at bounding box center [822, 194] width 13 height 31
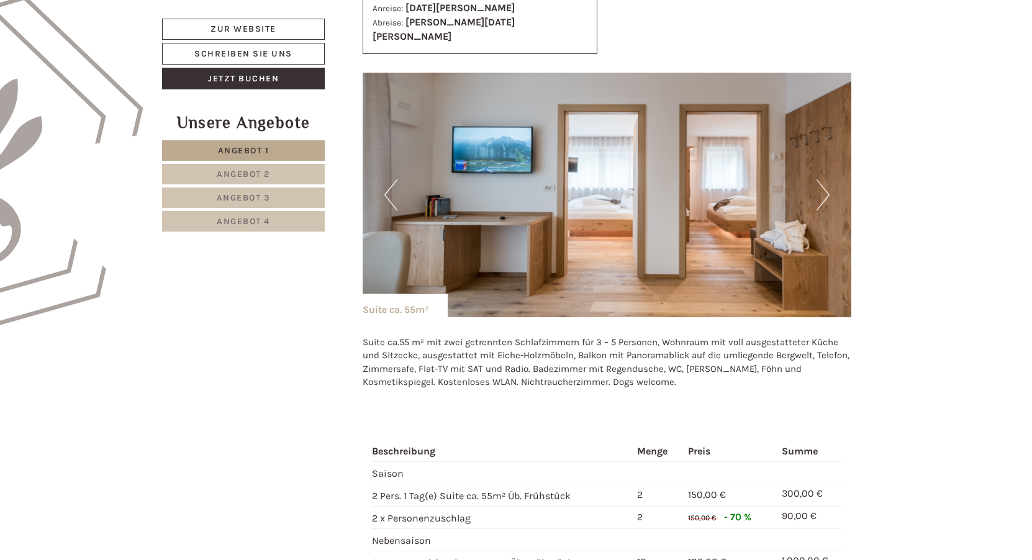
click at [825, 179] on button "Next" at bounding box center [822, 194] width 13 height 31
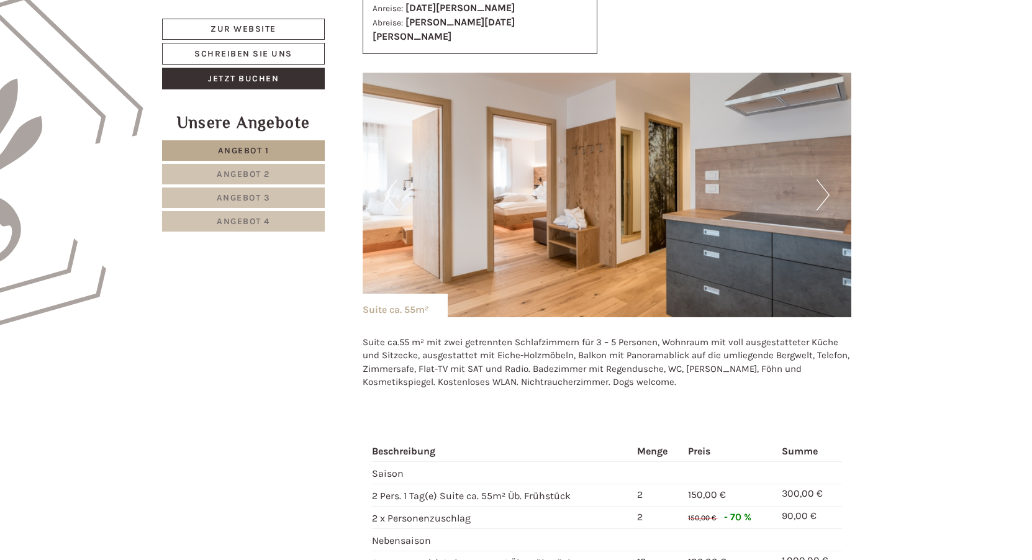
click at [825, 179] on button "Next" at bounding box center [822, 194] width 13 height 31
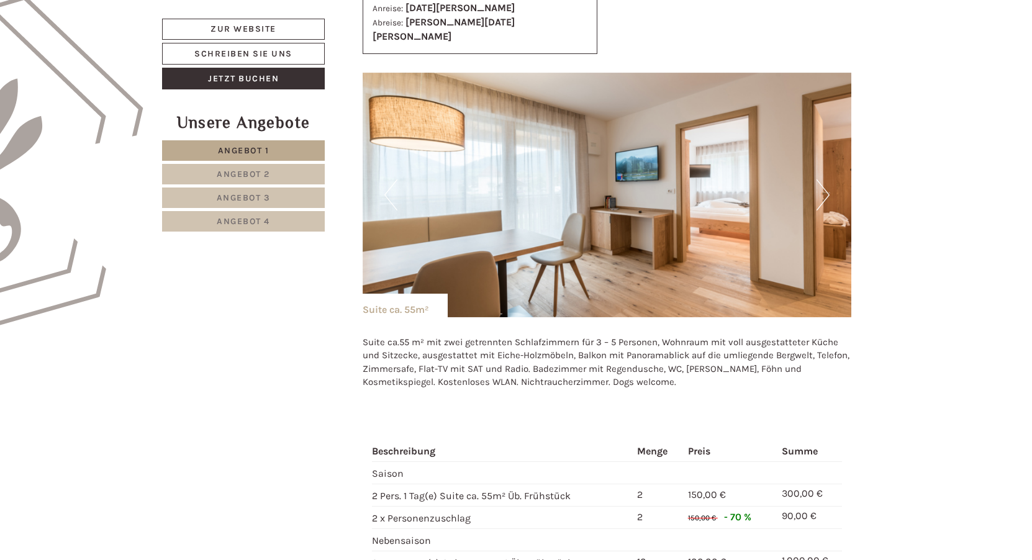
click at [825, 179] on button "Next" at bounding box center [822, 194] width 13 height 31
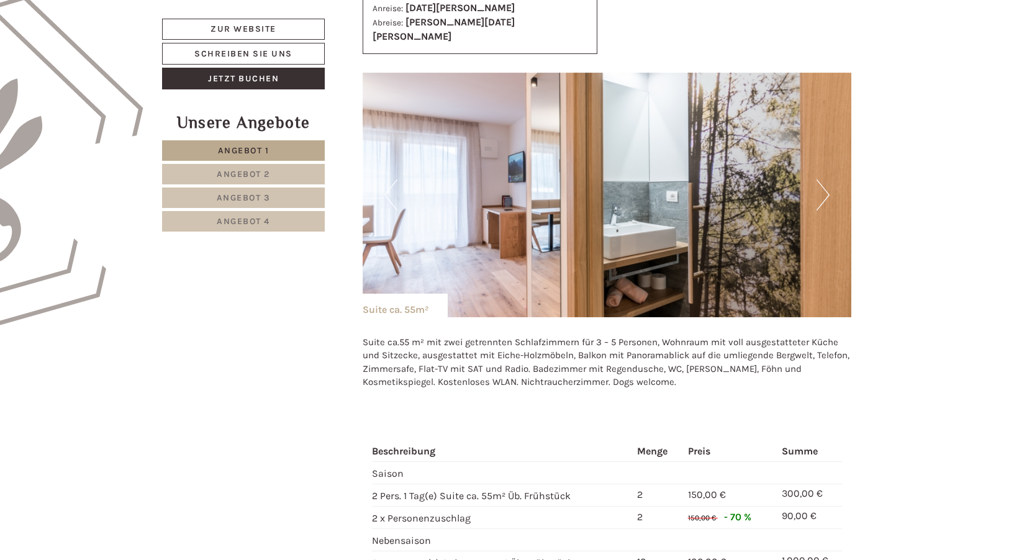
click at [825, 179] on button "Next" at bounding box center [822, 194] width 13 height 31
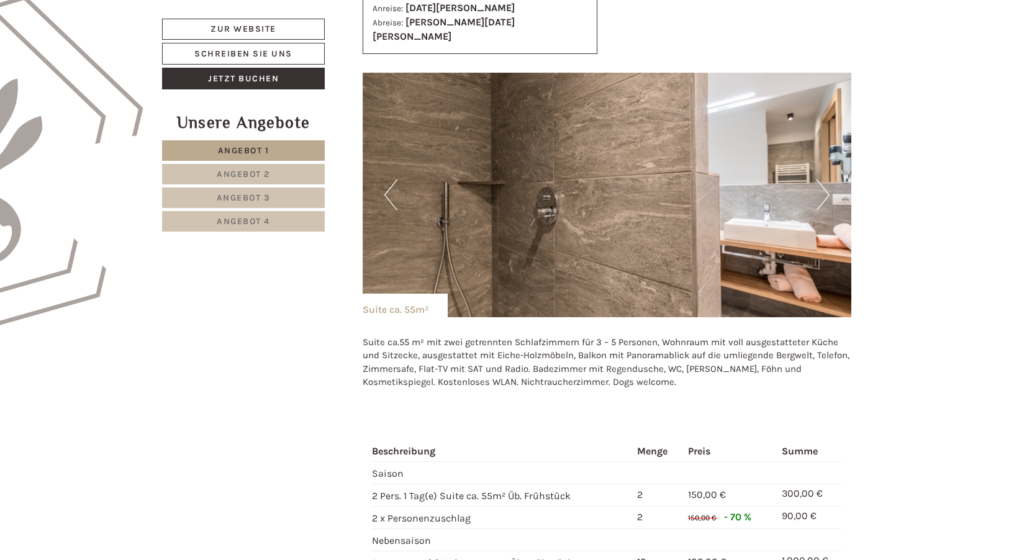
click at [825, 179] on button "Next" at bounding box center [822, 194] width 13 height 31
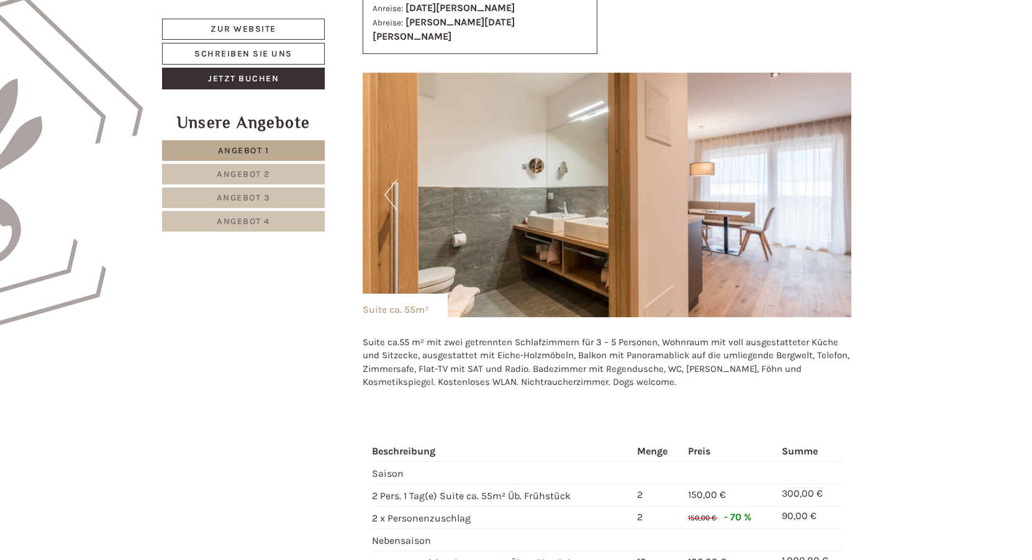
click at [825, 179] on button "Next" at bounding box center [822, 194] width 13 height 31
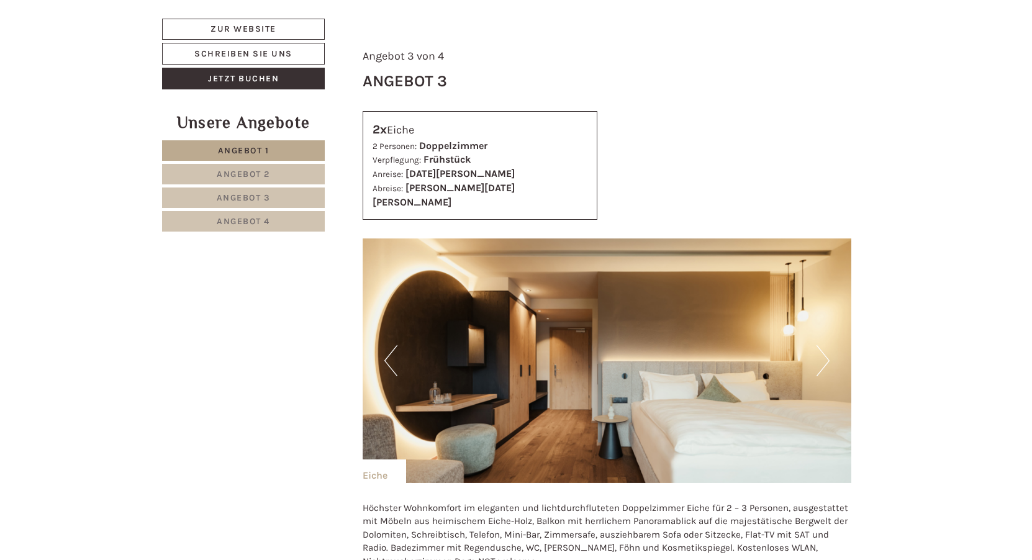
scroll to position [2421, 0]
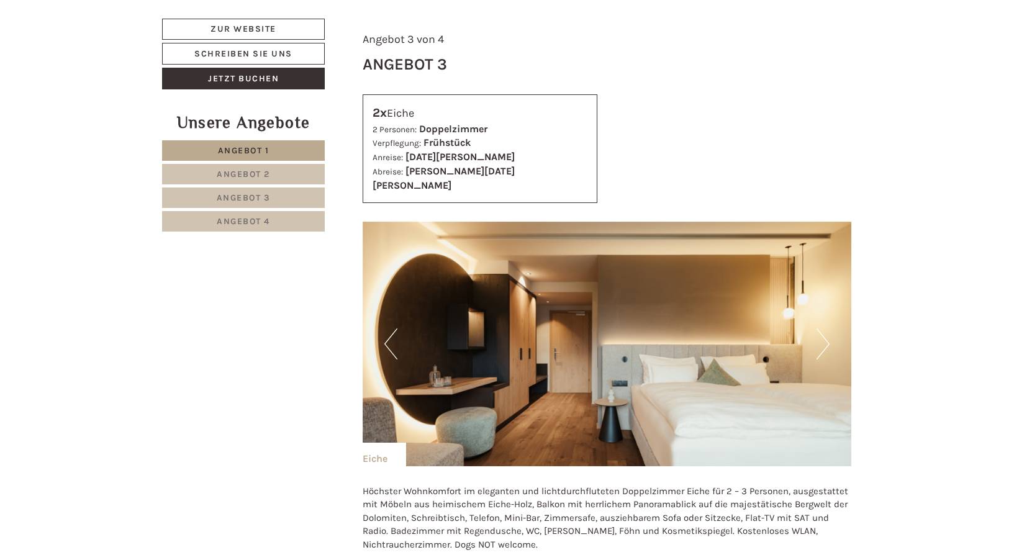
click at [819, 328] on button "Next" at bounding box center [822, 343] width 13 height 31
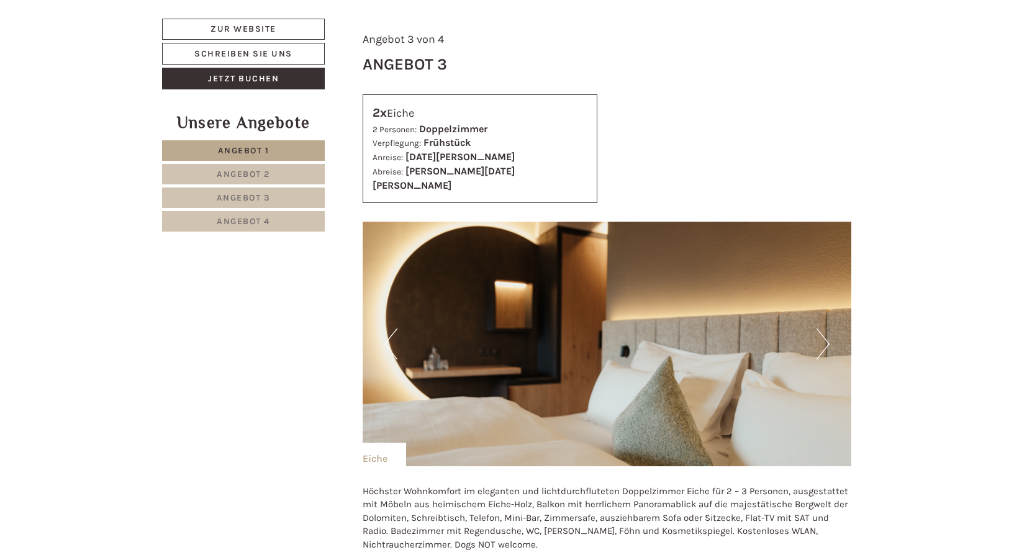
click at [819, 328] on button "Next" at bounding box center [822, 343] width 13 height 31
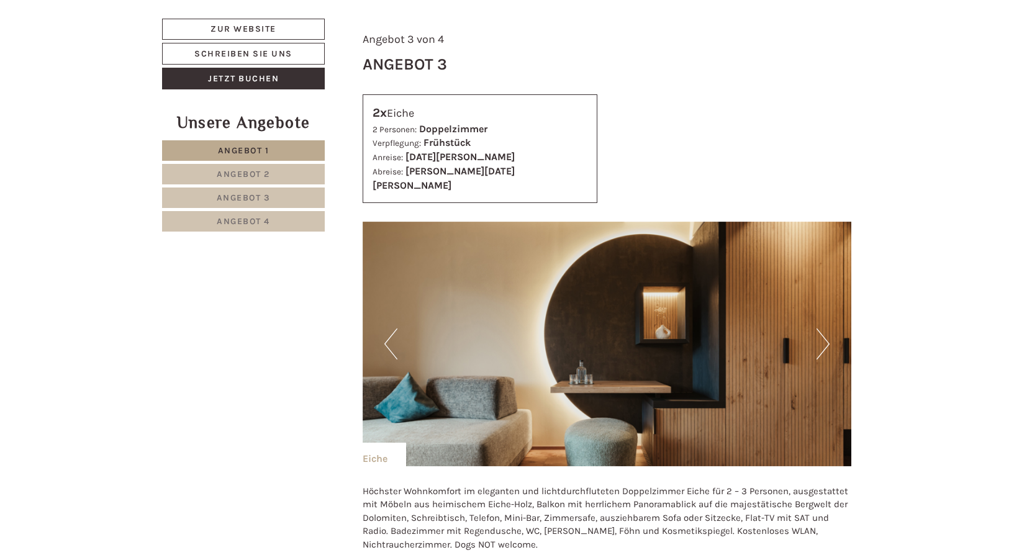
click at [819, 328] on button "Next" at bounding box center [822, 343] width 13 height 31
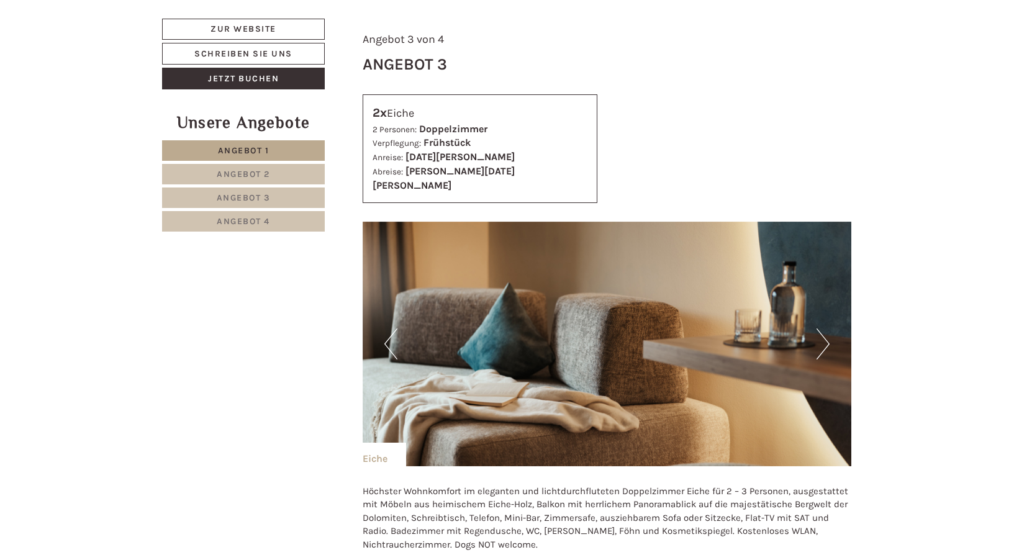
click at [819, 328] on button "Next" at bounding box center [822, 343] width 13 height 31
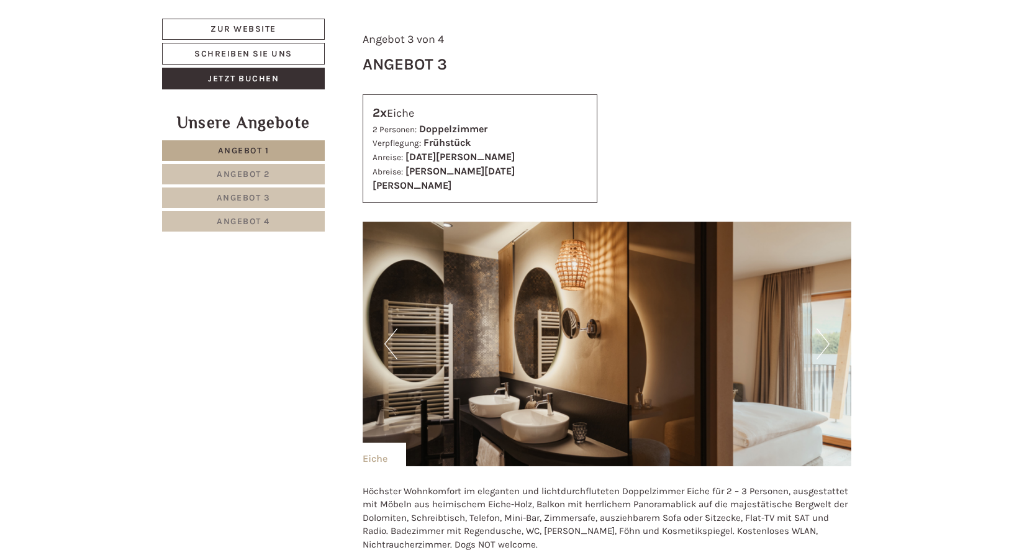
click at [819, 328] on button "Next" at bounding box center [822, 343] width 13 height 31
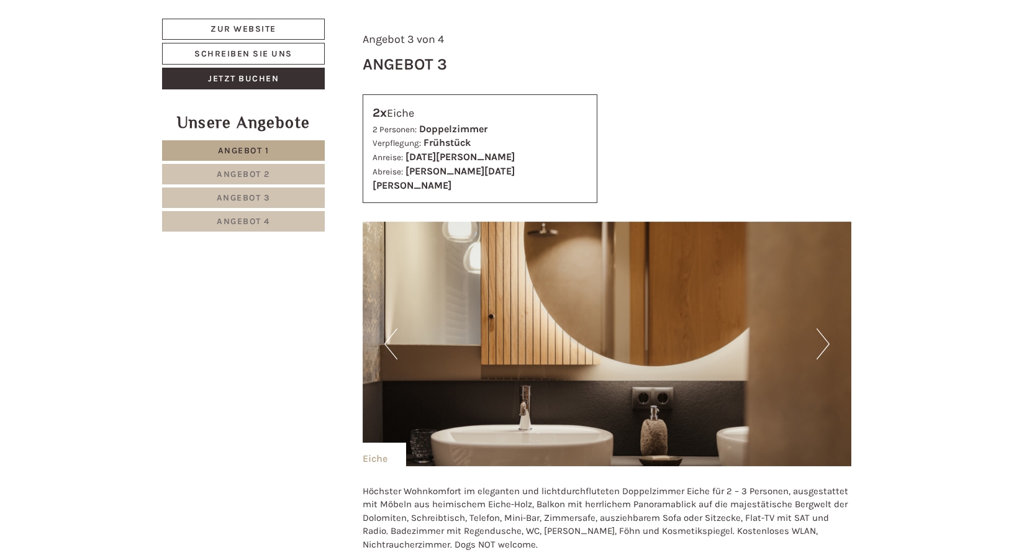
click at [829, 328] on button "Next" at bounding box center [822, 343] width 13 height 31
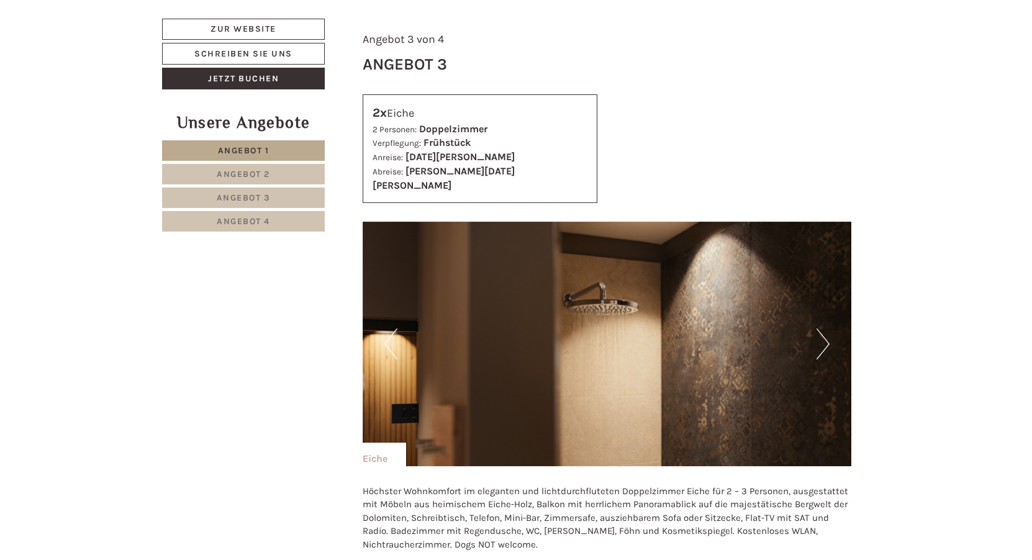
click at [829, 328] on button "Next" at bounding box center [822, 343] width 13 height 31
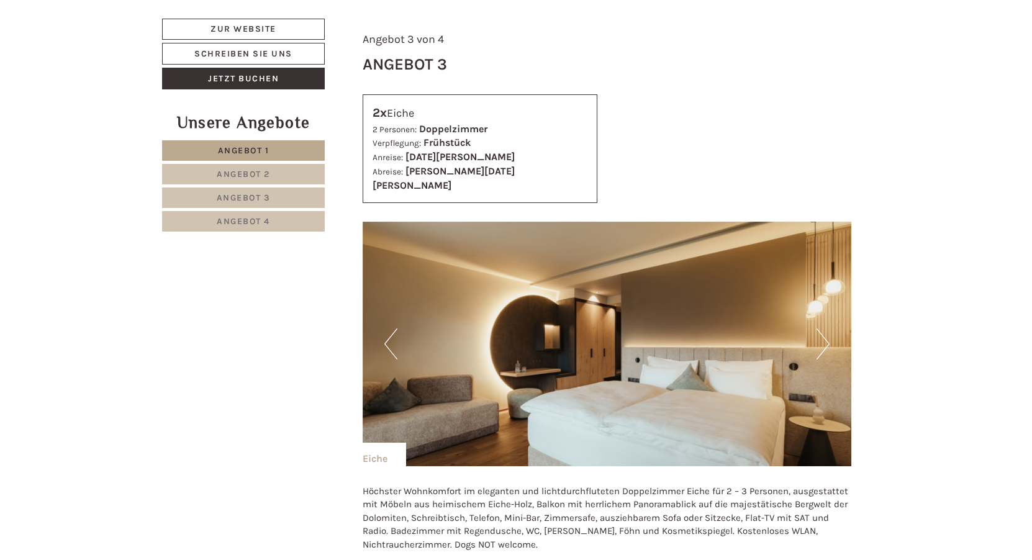
click at [829, 328] on button "Next" at bounding box center [822, 343] width 13 height 31
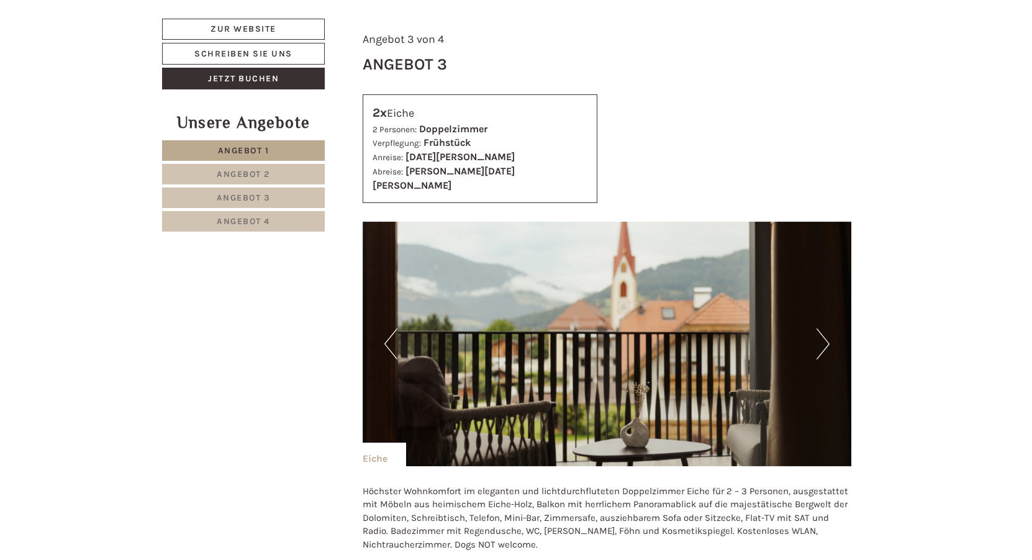
click at [825, 328] on button "Next" at bounding box center [822, 343] width 13 height 31
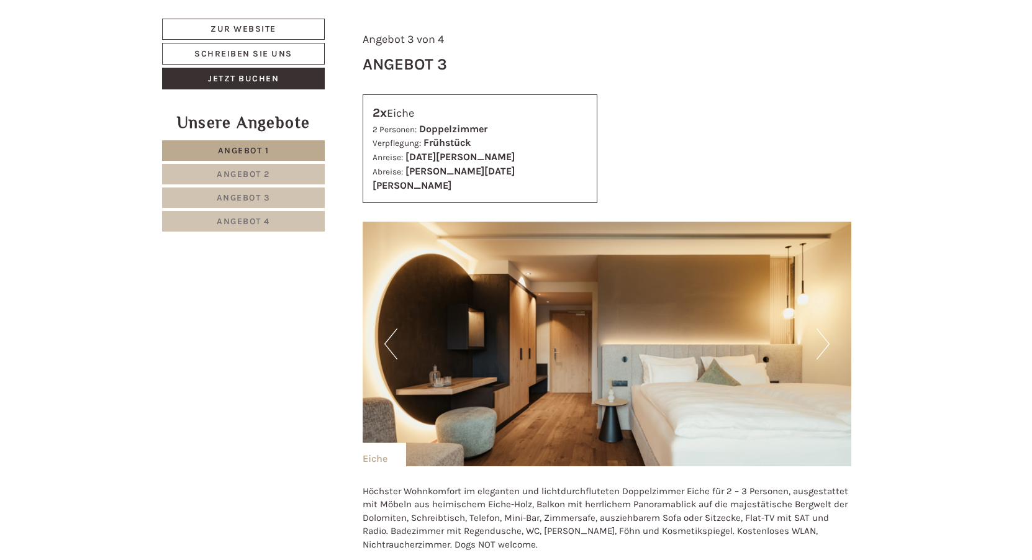
click at [825, 328] on button "Next" at bounding box center [822, 343] width 13 height 31
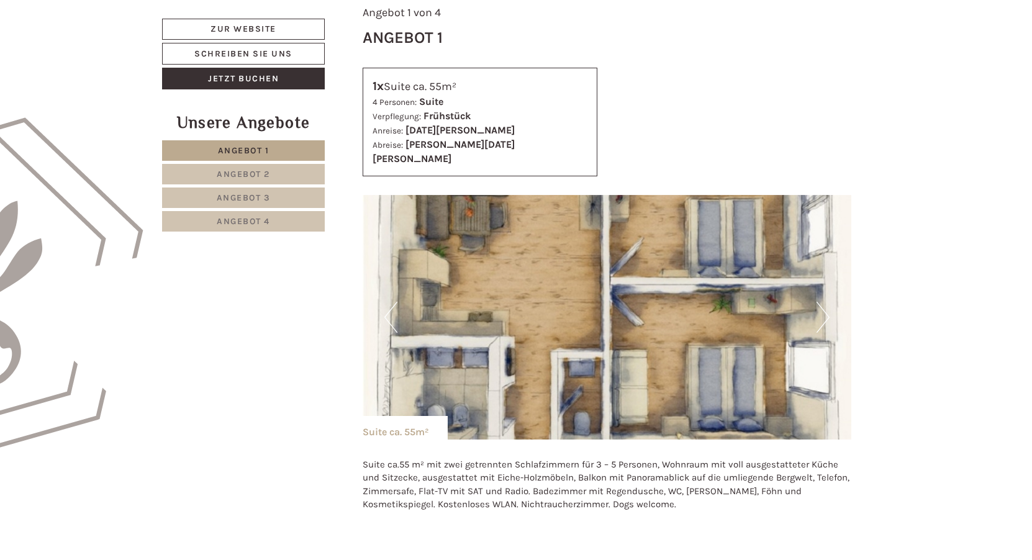
scroll to position [807, 0]
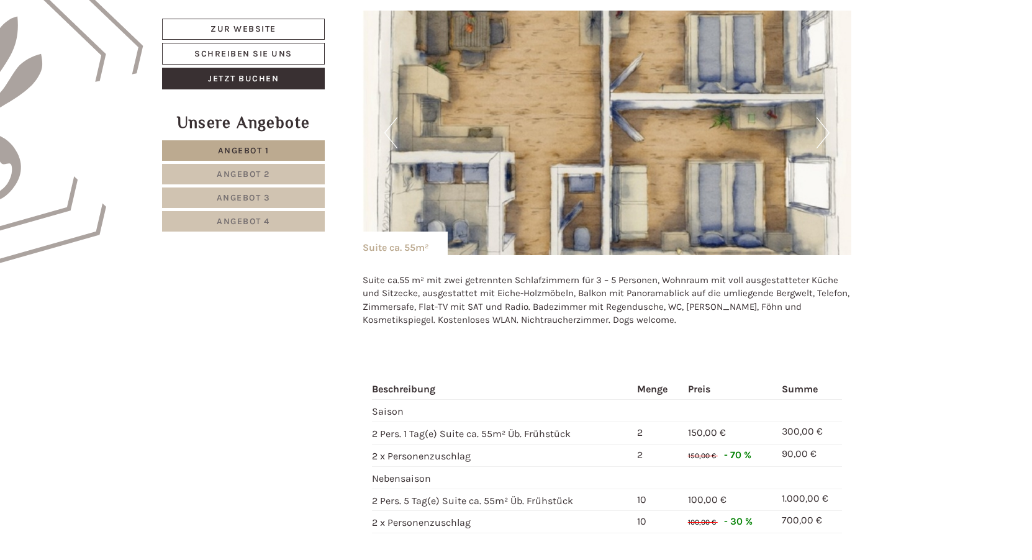
click at [824, 118] on button "Next" at bounding box center [822, 132] width 13 height 31
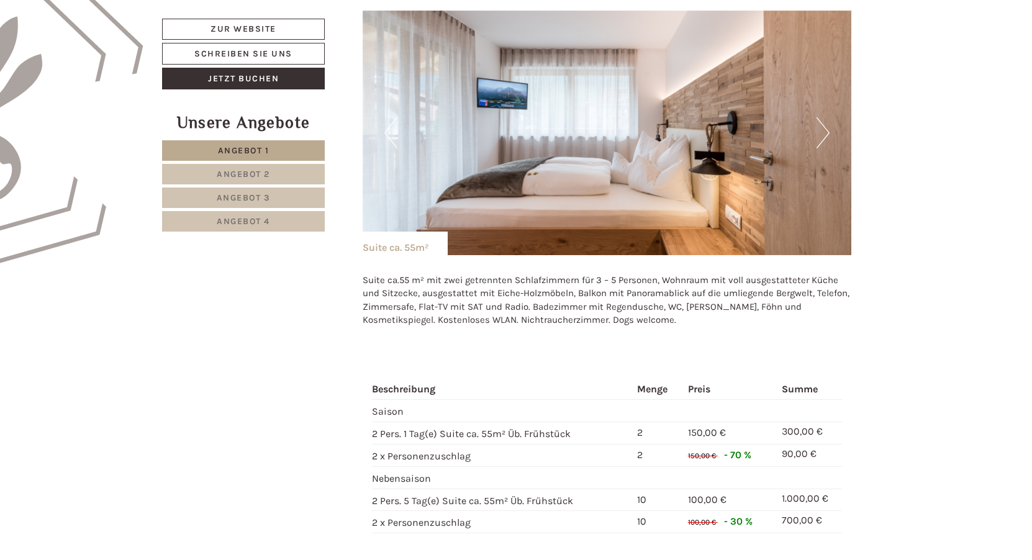
click at [824, 118] on button "Next" at bounding box center [822, 132] width 13 height 31
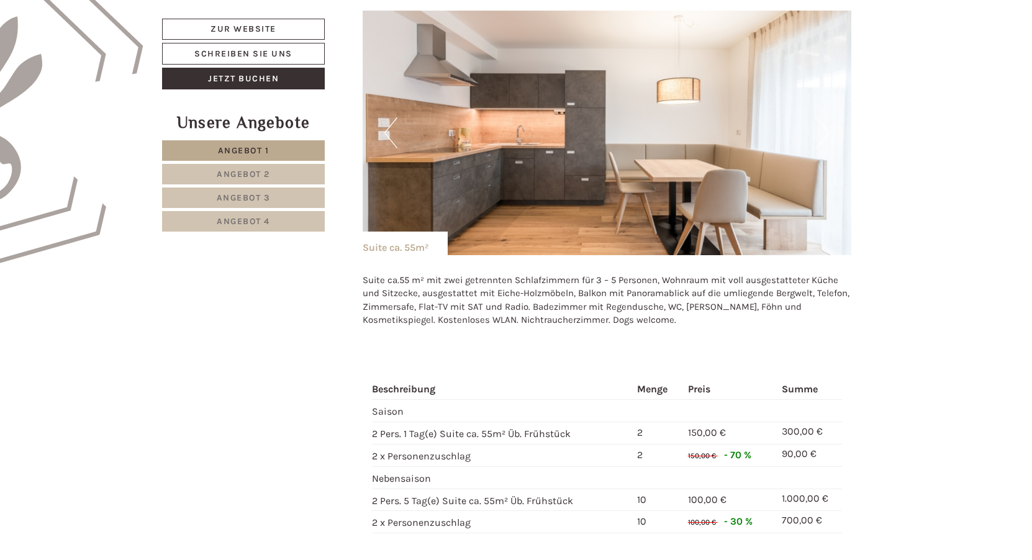
click at [832, 123] on img at bounding box center [606, 133] width 489 height 245
click at [829, 127] on img at bounding box center [606, 133] width 489 height 245
click at [390, 119] on button "Previous" at bounding box center [390, 132] width 13 height 31
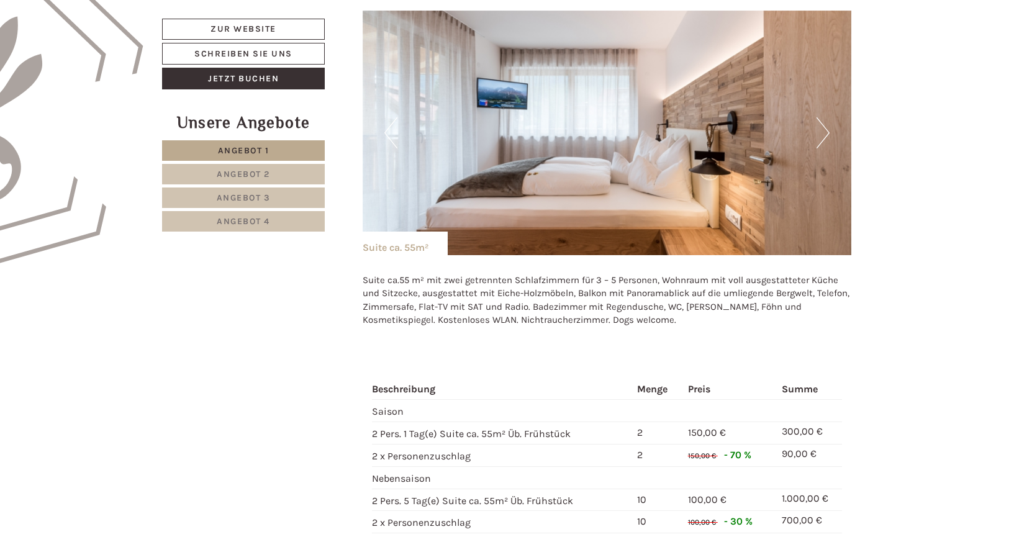
click at [390, 119] on button "Previous" at bounding box center [390, 132] width 13 height 31
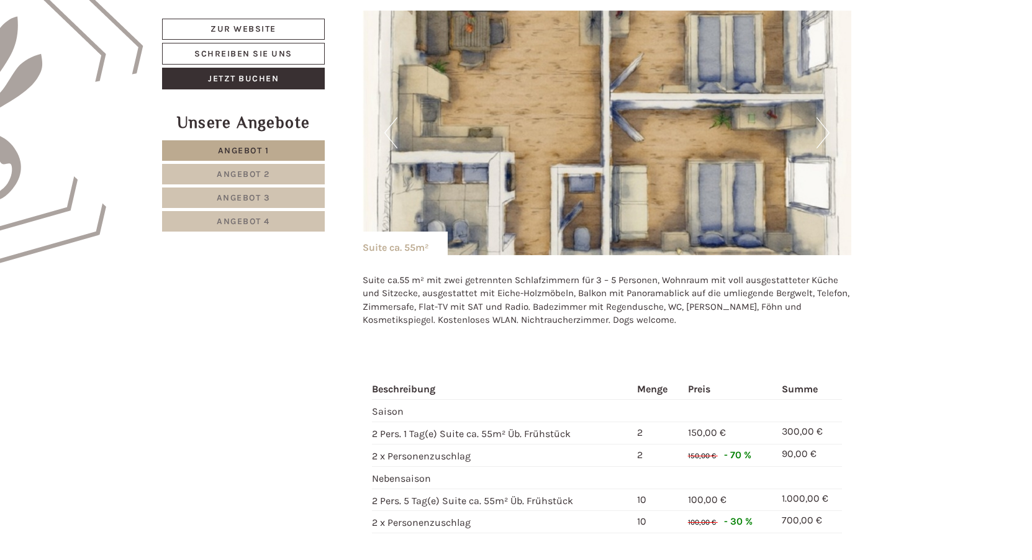
click at [390, 119] on button "Previous" at bounding box center [390, 132] width 13 height 31
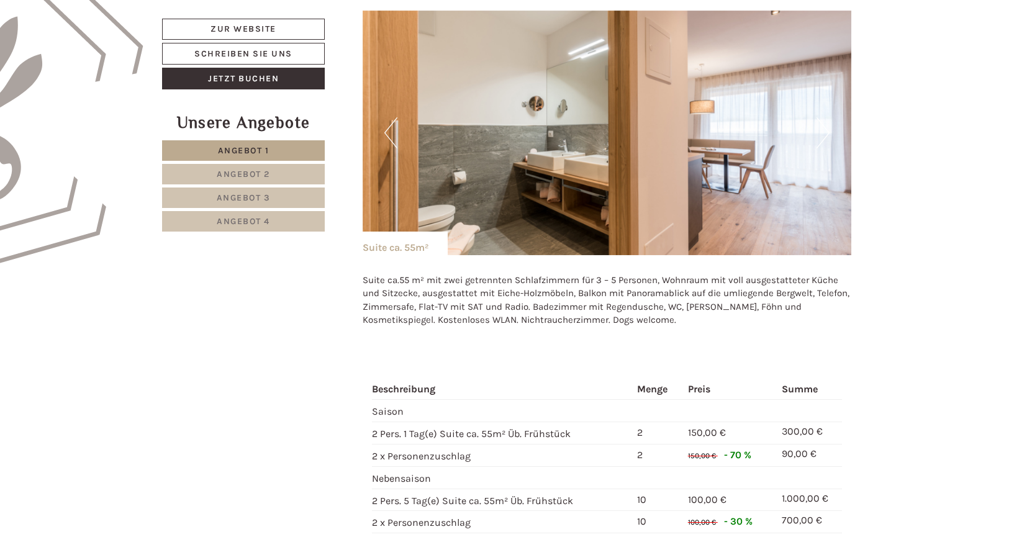
click at [388, 122] on button "Previous" at bounding box center [390, 132] width 13 height 31
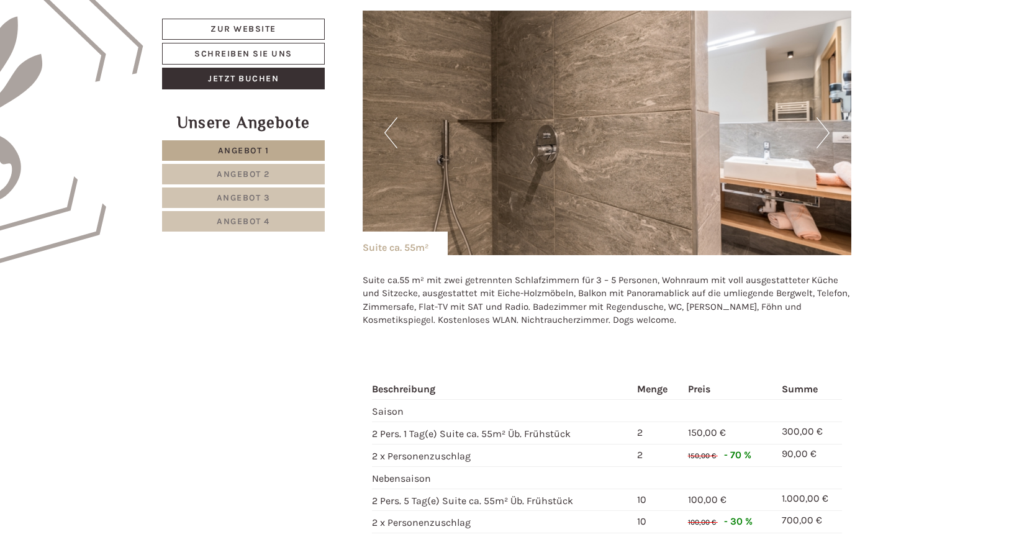
click at [388, 122] on button "Previous" at bounding box center [390, 132] width 13 height 31
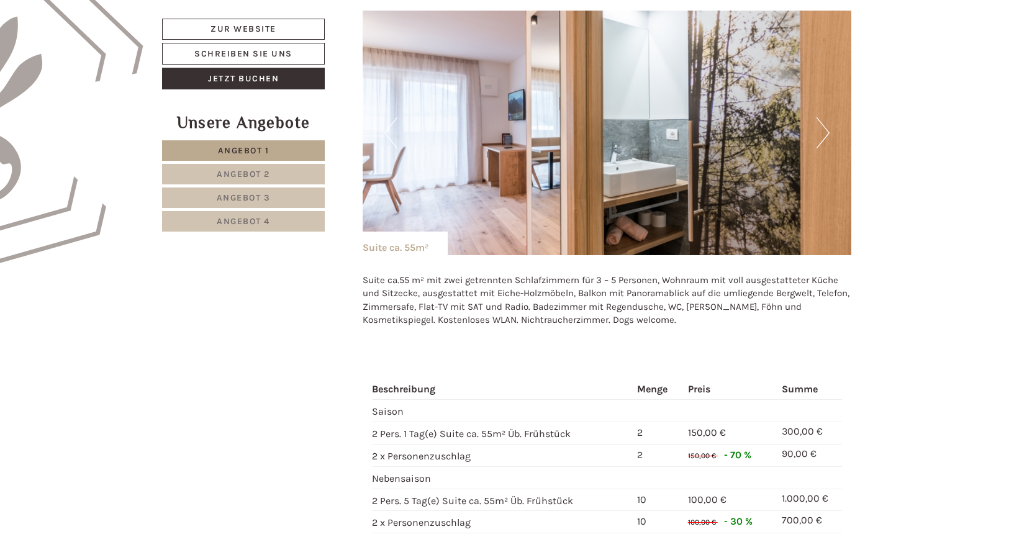
click at [388, 122] on button "Previous" at bounding box center [390, 132] width 13 height 31
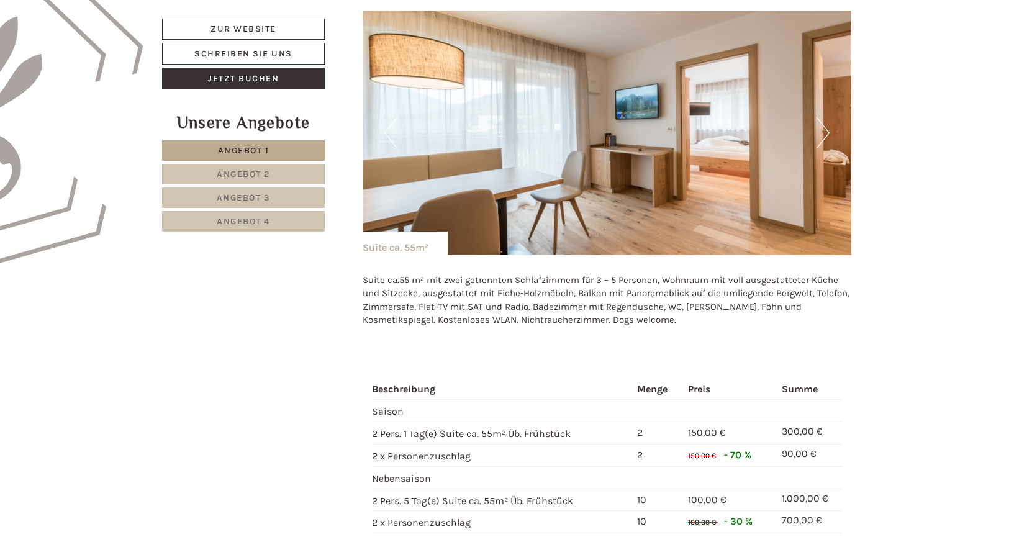
click at [388, 122] on button "Previous" at bounding box center [390, 132] width 13 height 31
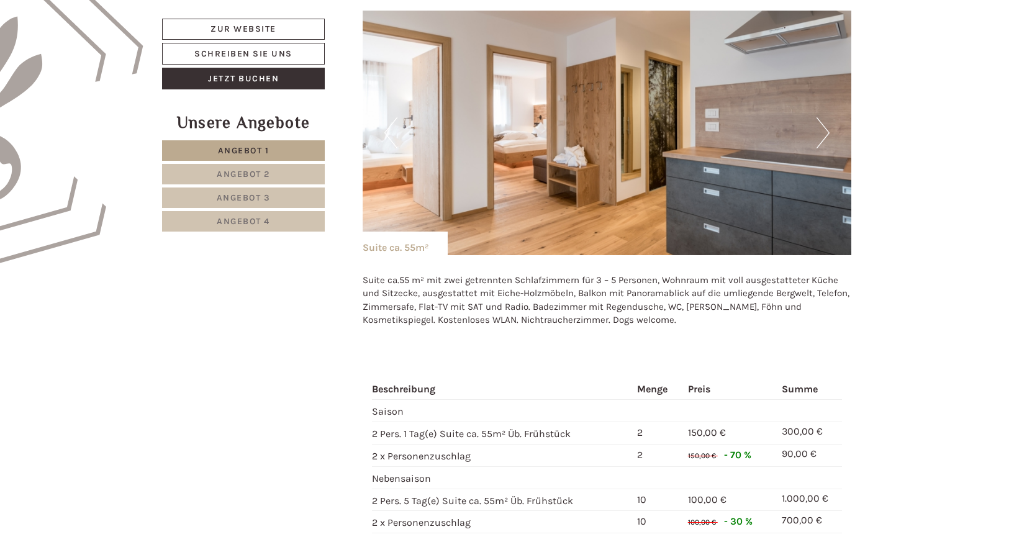
click at [388, 122] on button "Previous" at bounding box center [390, 132] width 13 height 31
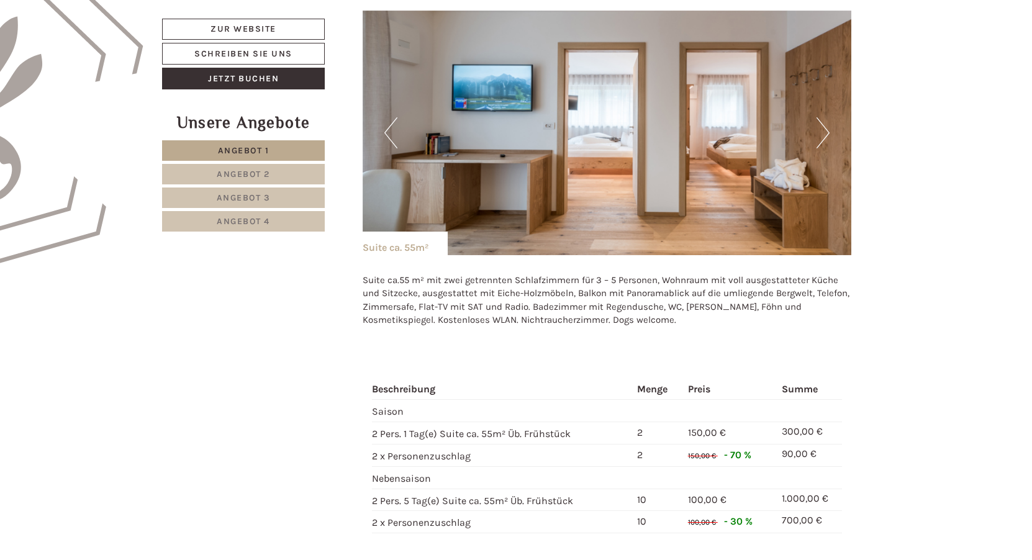
click at [388, 122] on button "Previous" at bounding box center [390, 132] width 13 height 31
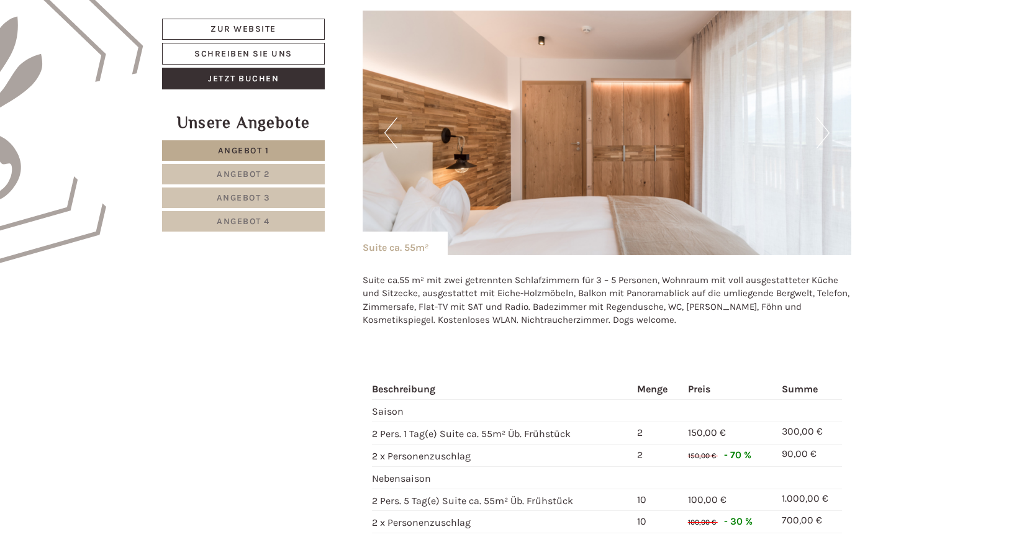
click at [388, 122] on button "Previous" at bounding box center [390, 132] width 13 height 31
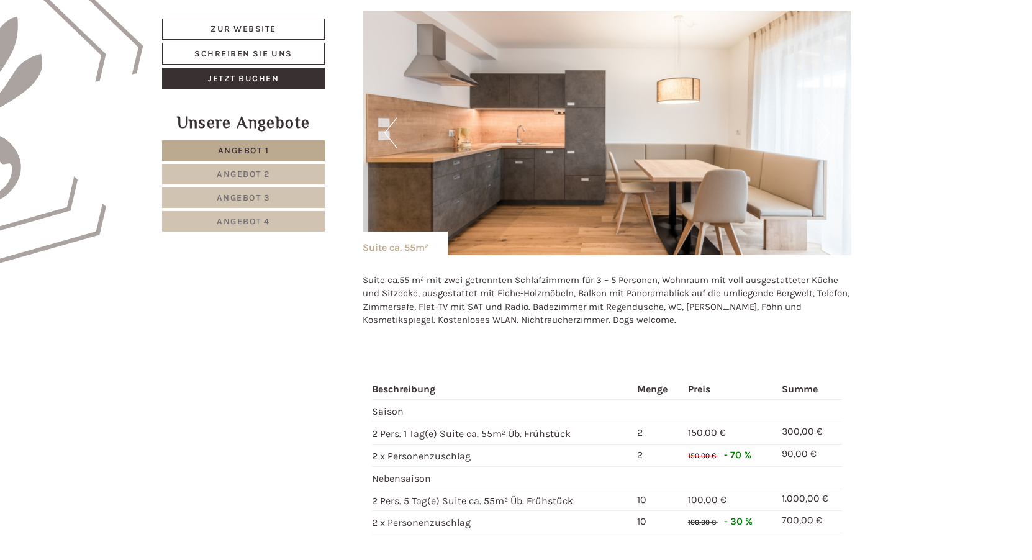
click at [388, 122] on button "Previous" at bounding box center [390, 132] width 13 height 31
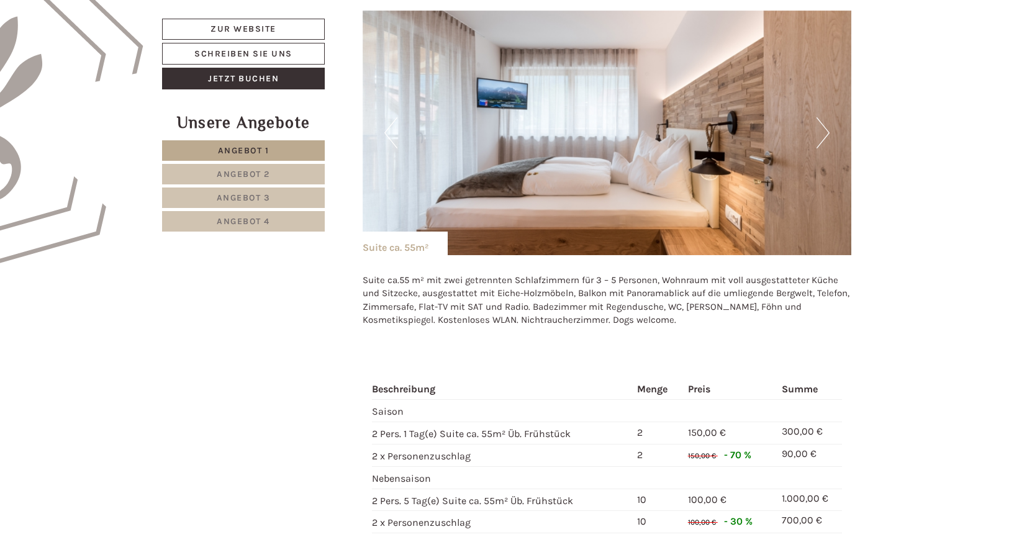
click at [388, 122] on button "Previous" at bounding box center [390, 132] width 13 height 31
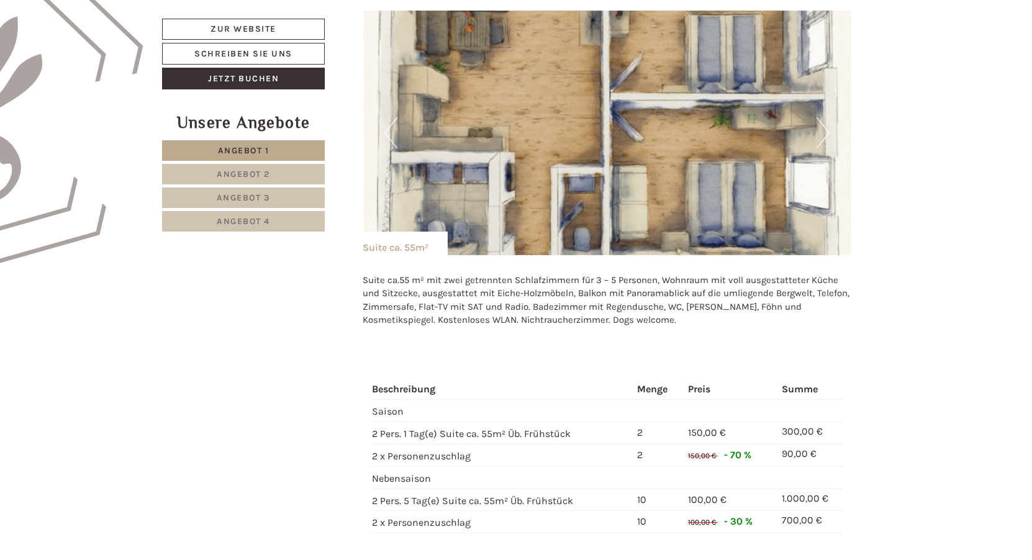
click at [388, 122] on button "Previous" at bounding box center [390, 132] width 13 height 31
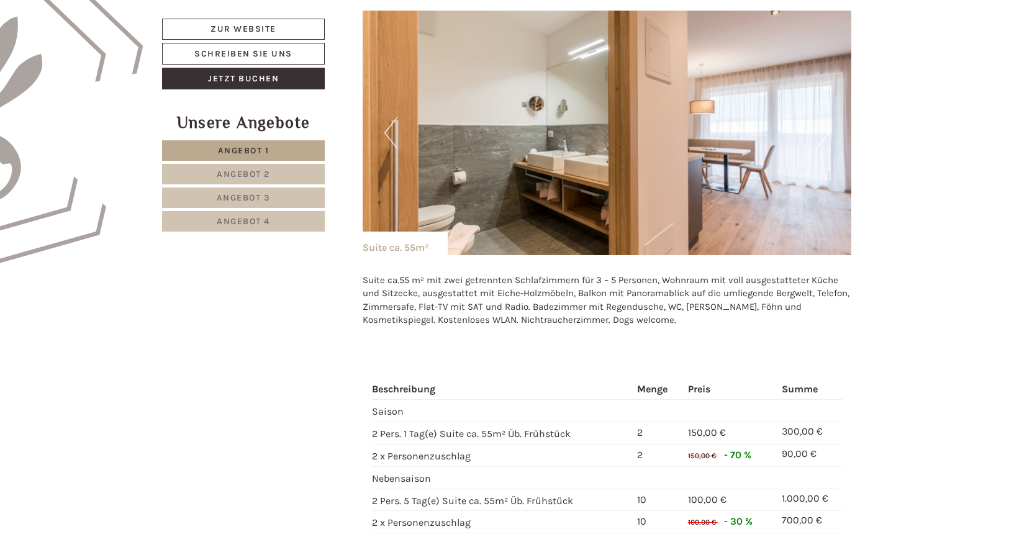
click at [388, 122] on button "Previous" at bounding box center [390, 132] width 13 height 31
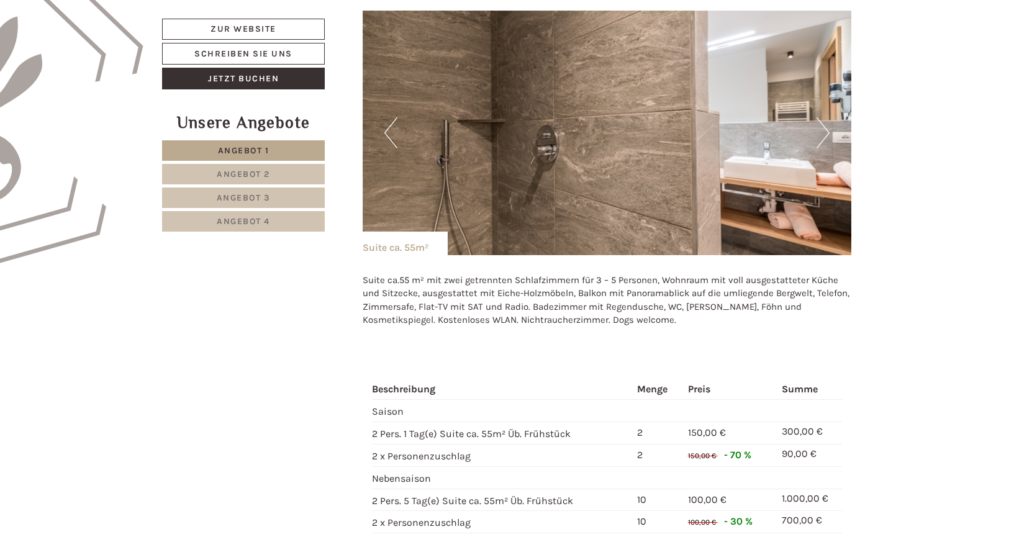
click at [388, 122] on button "Previous" at bounding box center [390, 132] width 13 height 31
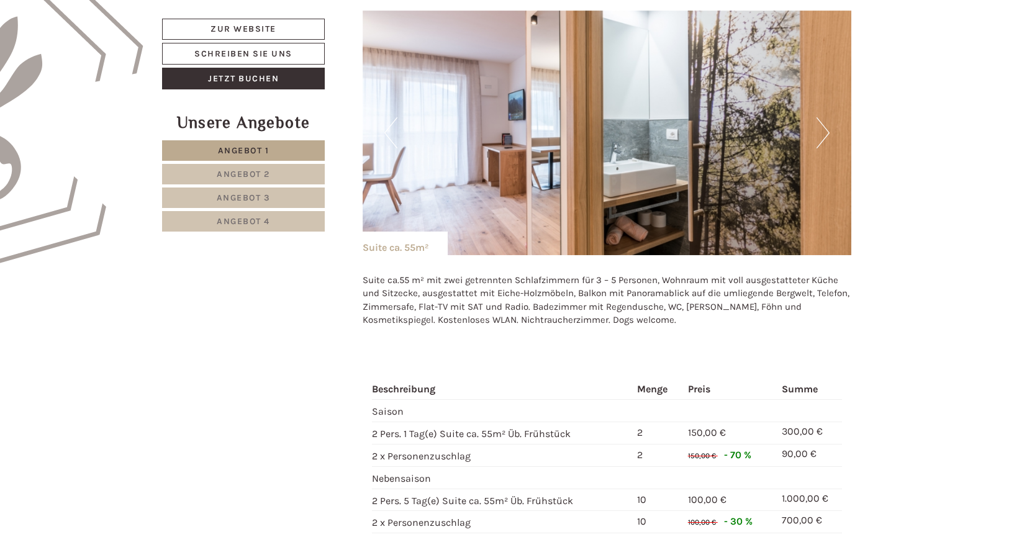
click at [388, 122] on button "Previous" at bounding box center [390, 132] width 13 height 31
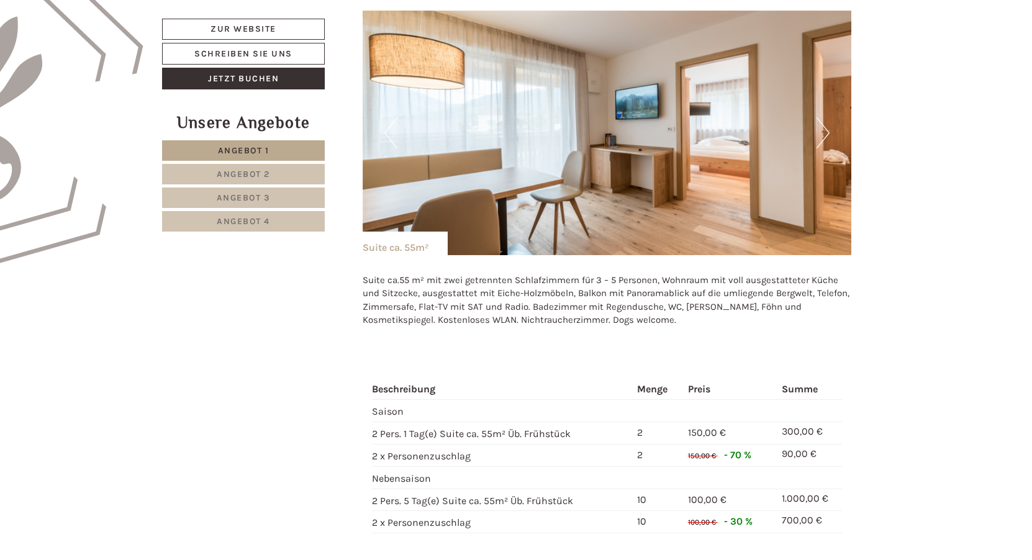
click at [388, 122] on button "Previous" at bounding box center [390, 132] width 13 height 31
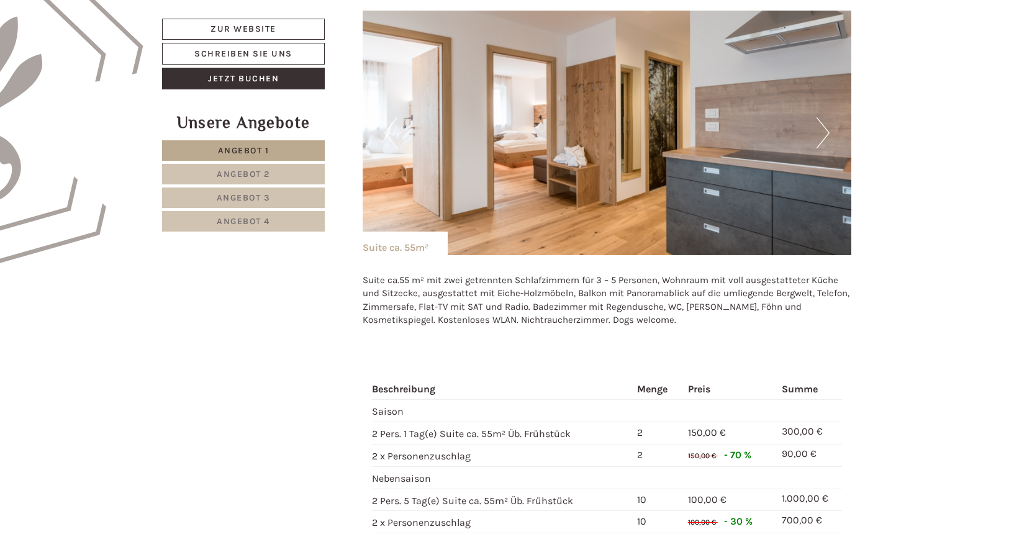
click at [388, 122] on button "Previous" at bounding box center [390, 132] width 13 height 31
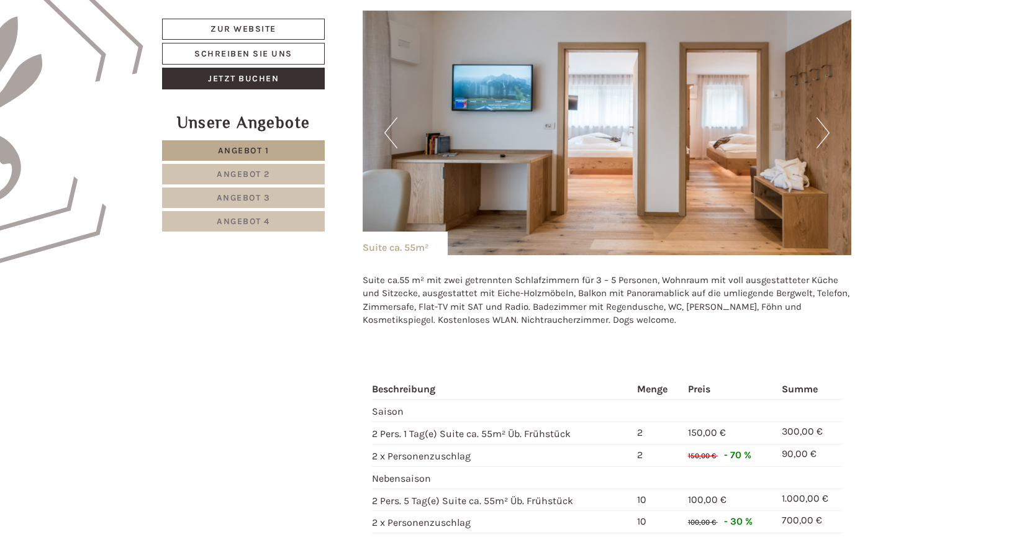
click at [390, 126] on button "Previous" at bounding box center [390, 132] width 13 height 31
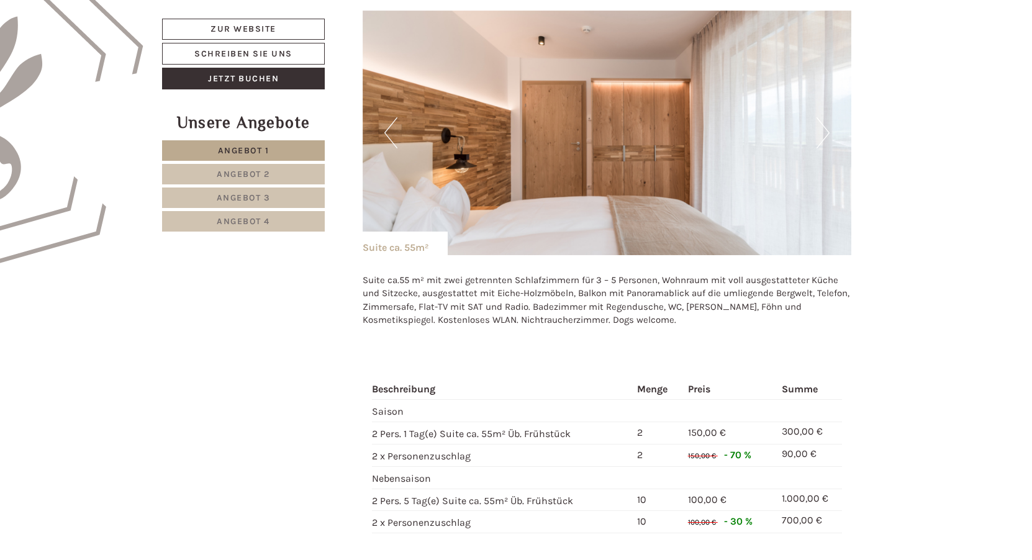
click at [392, 127] on button "Previous" at bounding box center [390, 132] width 13 height 31
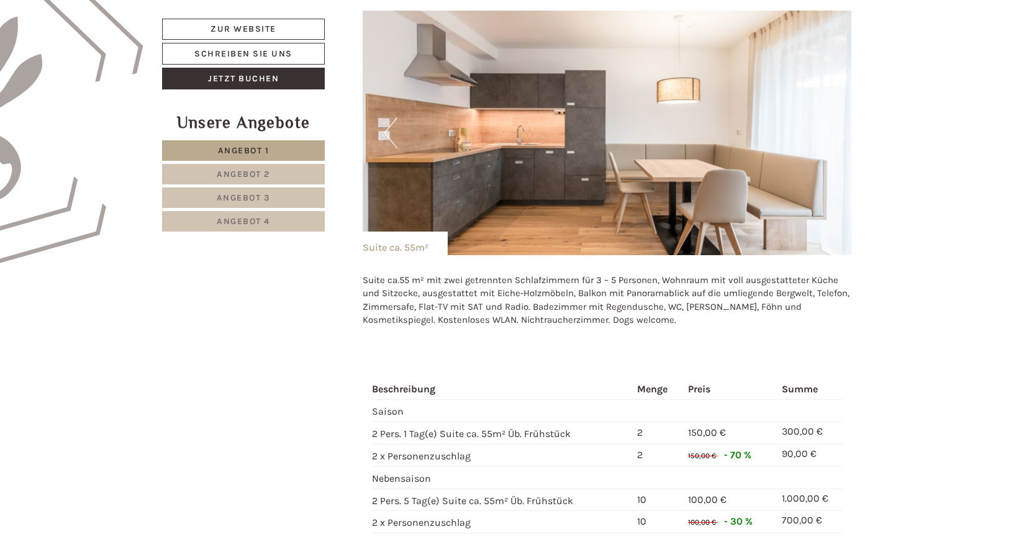
click at [392, 127] on button "Previous" at bounding box center [390, 132] width 13 height 31
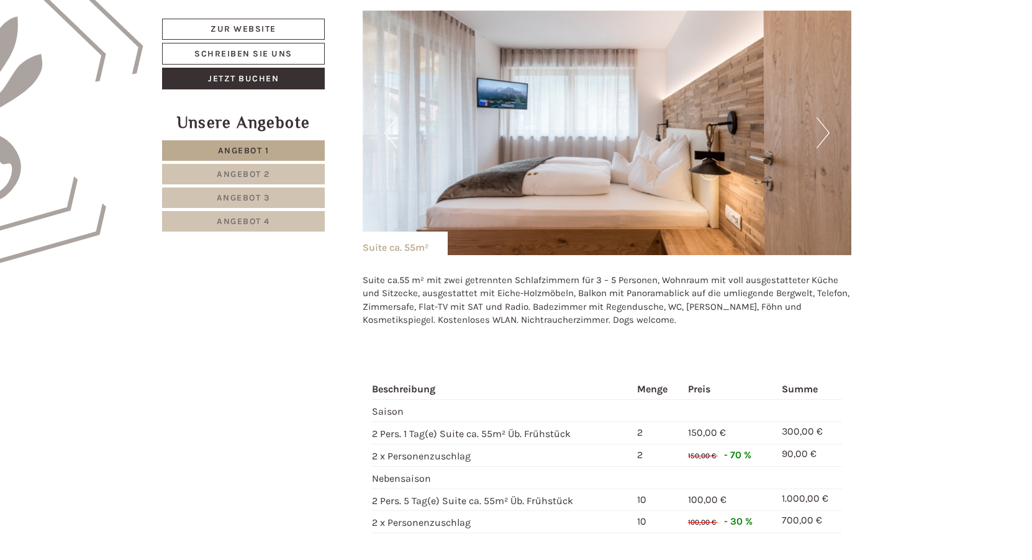
click at [392, 127] on button "Previous" at bounding box center [390, 132] width 13 height 31
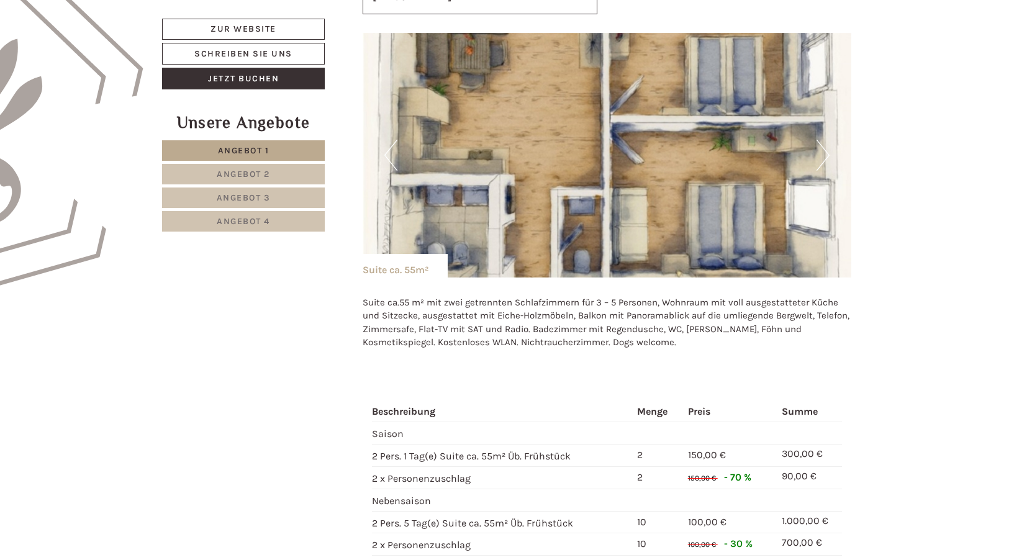
scroll to position [745, 0]
